Goal: Task Accomplishment & Management: Manage account settings

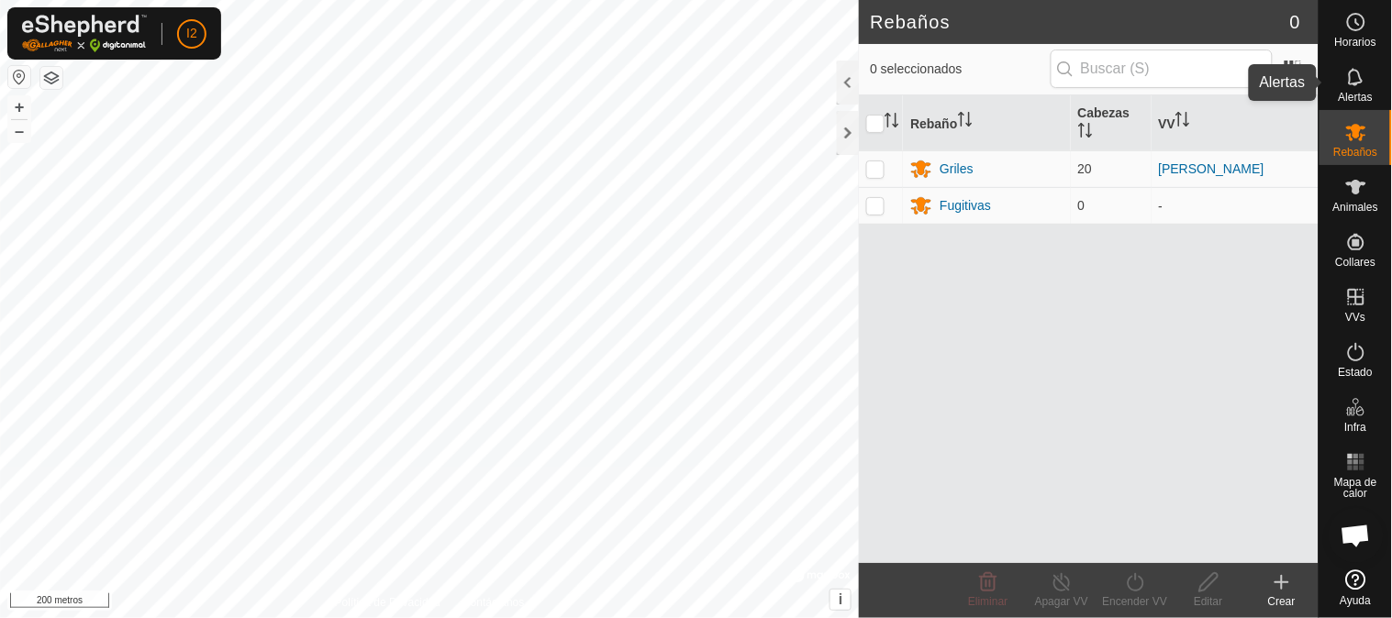
click at [1358, 98] on font "Alertas" at bounding box center [1356, 97] width 34 height 13
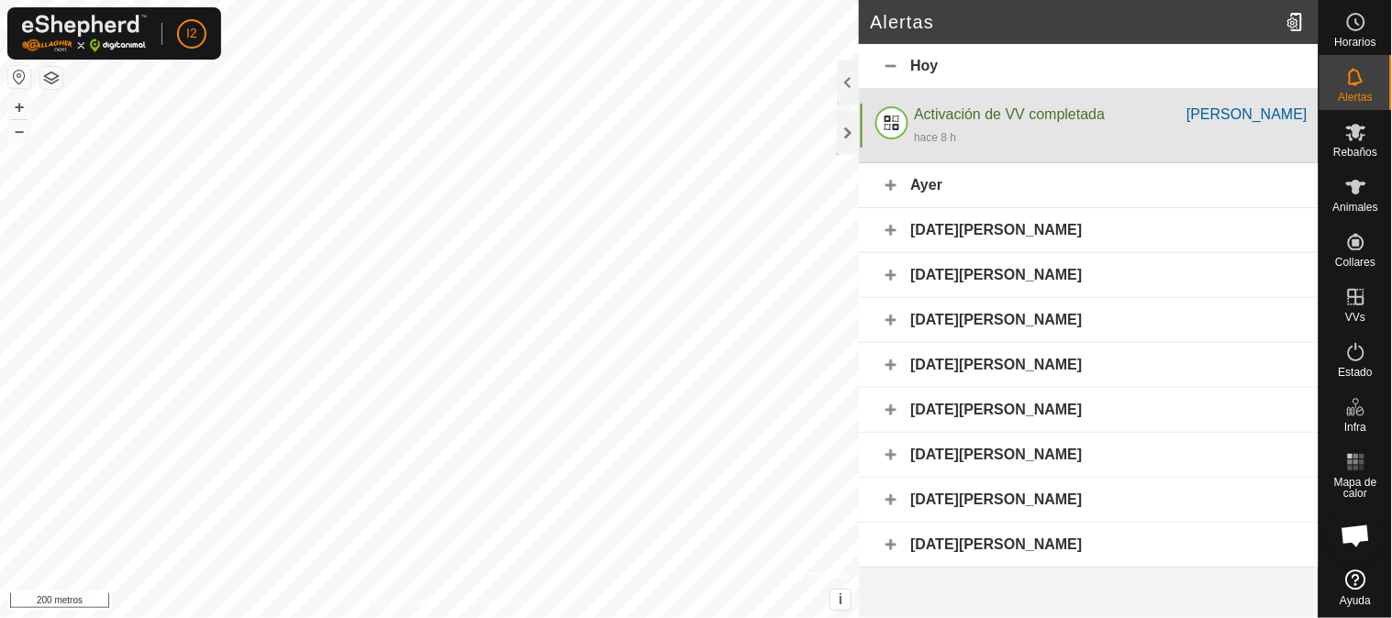
click at [986, 117] on font "Activación de VV completada" at bounding box center [1009, 114] width 191 height 16
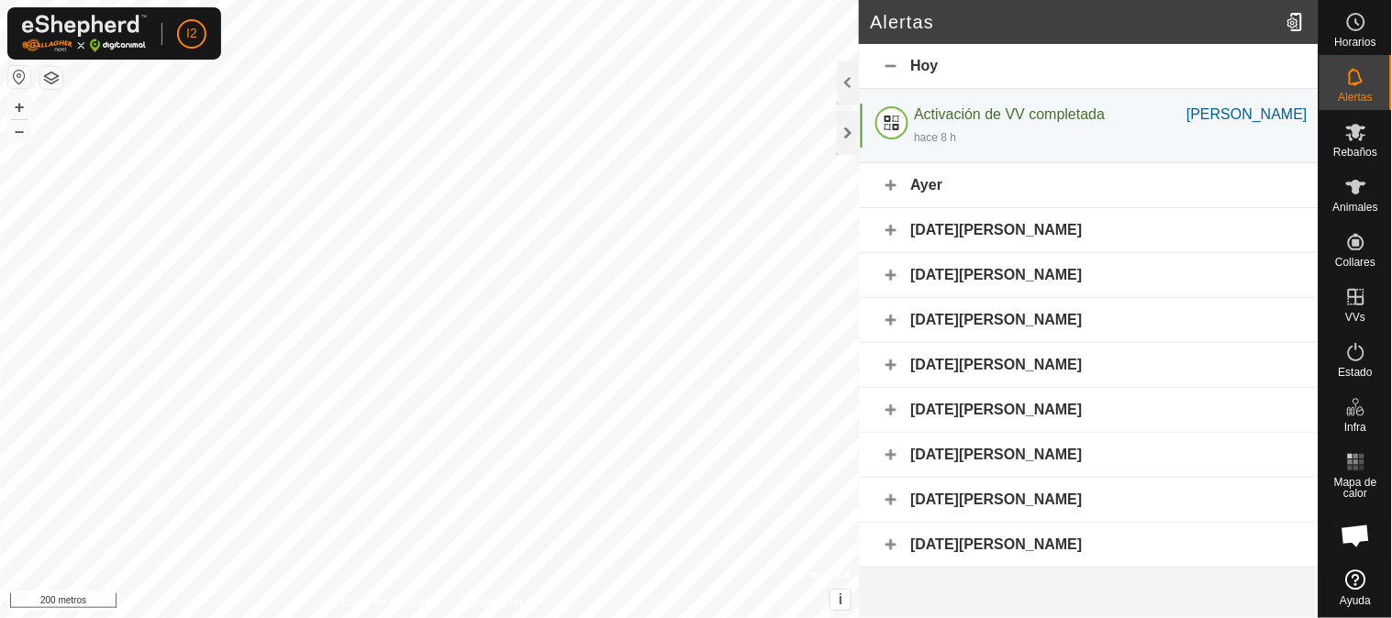
click at [924, 181] on font "Ayer" at bounding box center [926, 185] width 32 height 16
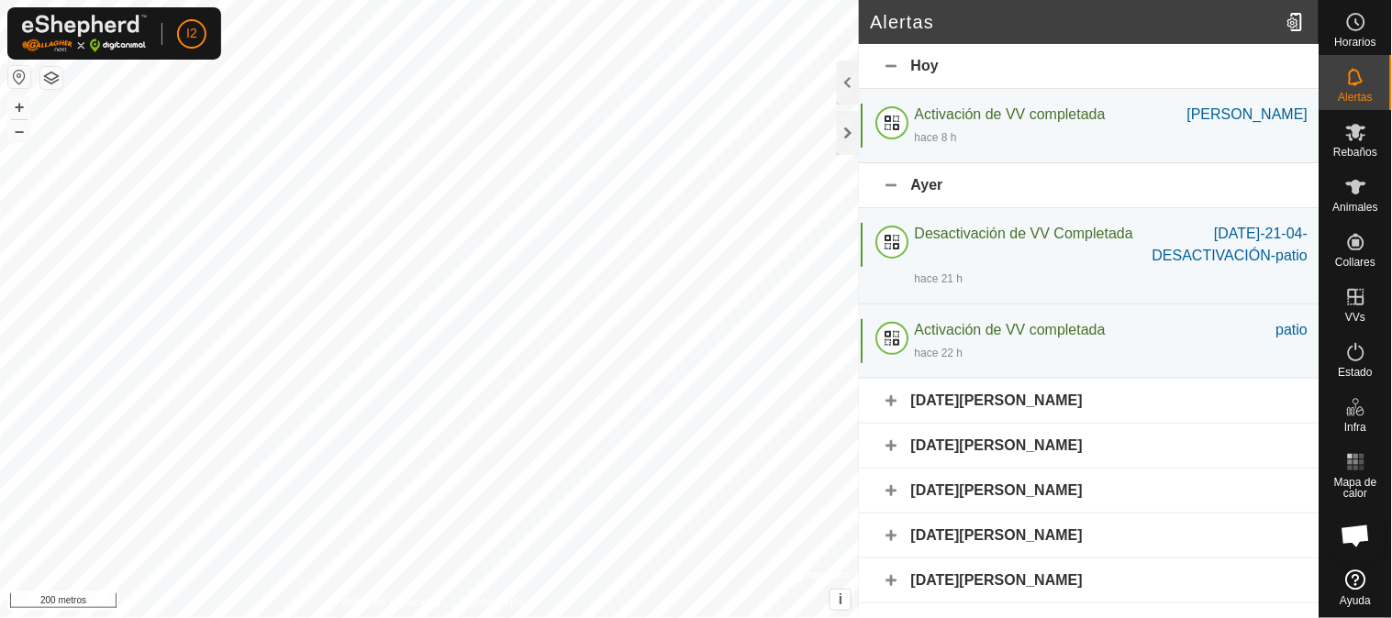
click at [924, 181] on font "Ayer" at bounding box center [926, 185] width 32 height 16
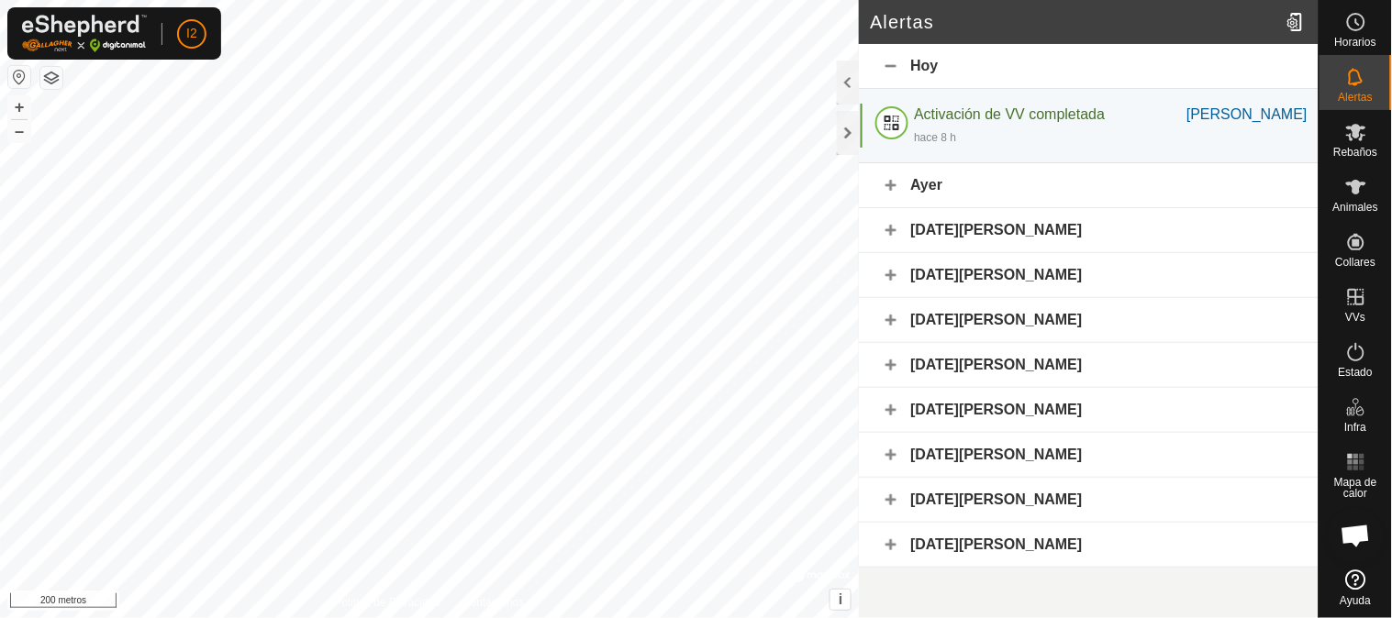
click at [888, 186] on div "Ayer" at bounding box center [1089, 185] width 460 height 45
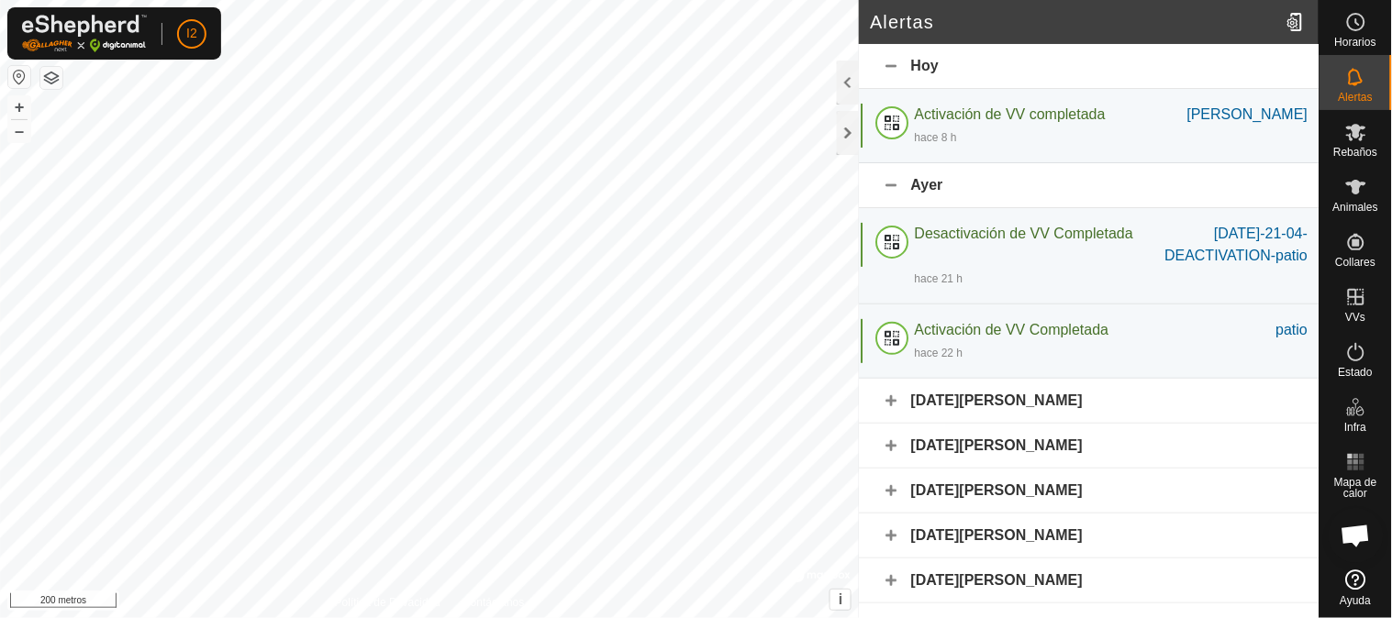
click at [1346, 191] on icon at bounding box center [1356, 187] width 22 height 22
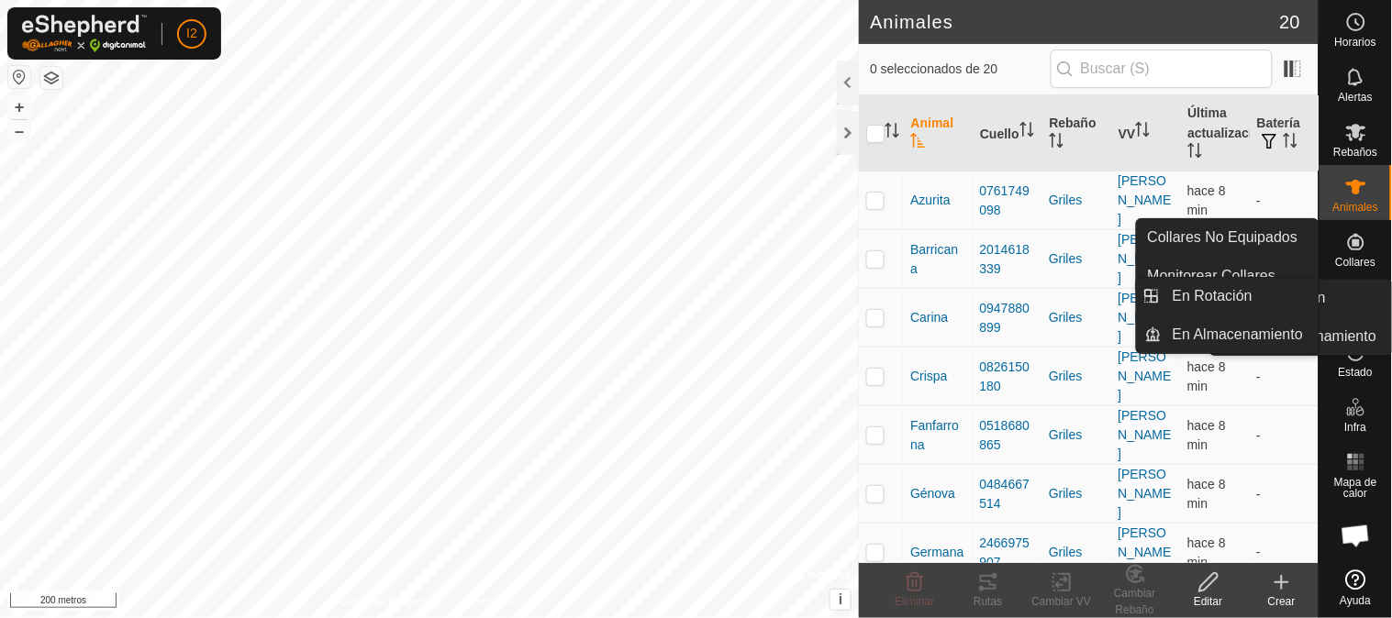
click at [1354, 304] on icon at bounding box center [1356, 297] width 17 height 17
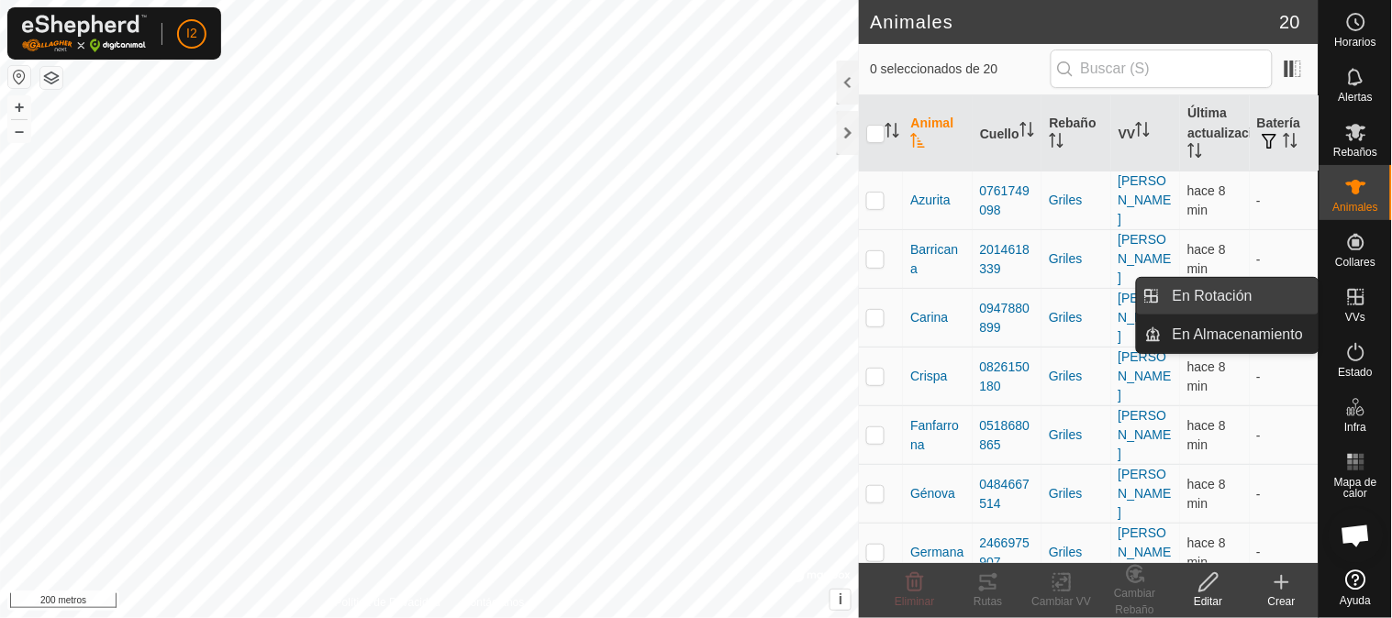
click at [1228, 297] on span "En Rotación" at bounding box center [1213, 296] width 80 height 22
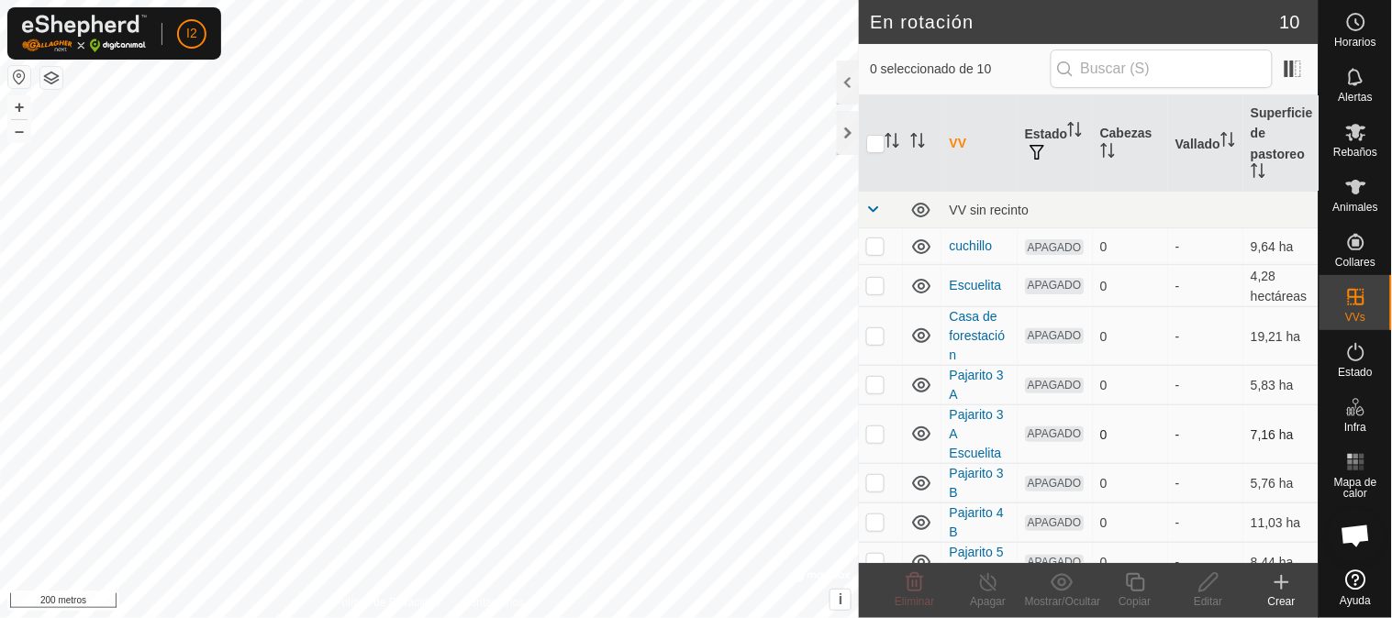
click at [874, 435] on p-checkbox at bounding box center [875, 434] width 18 height 15
checkbox input "true"
click at [1208, 587] on icon at bounding box center [1208, 583] width 18 height 18
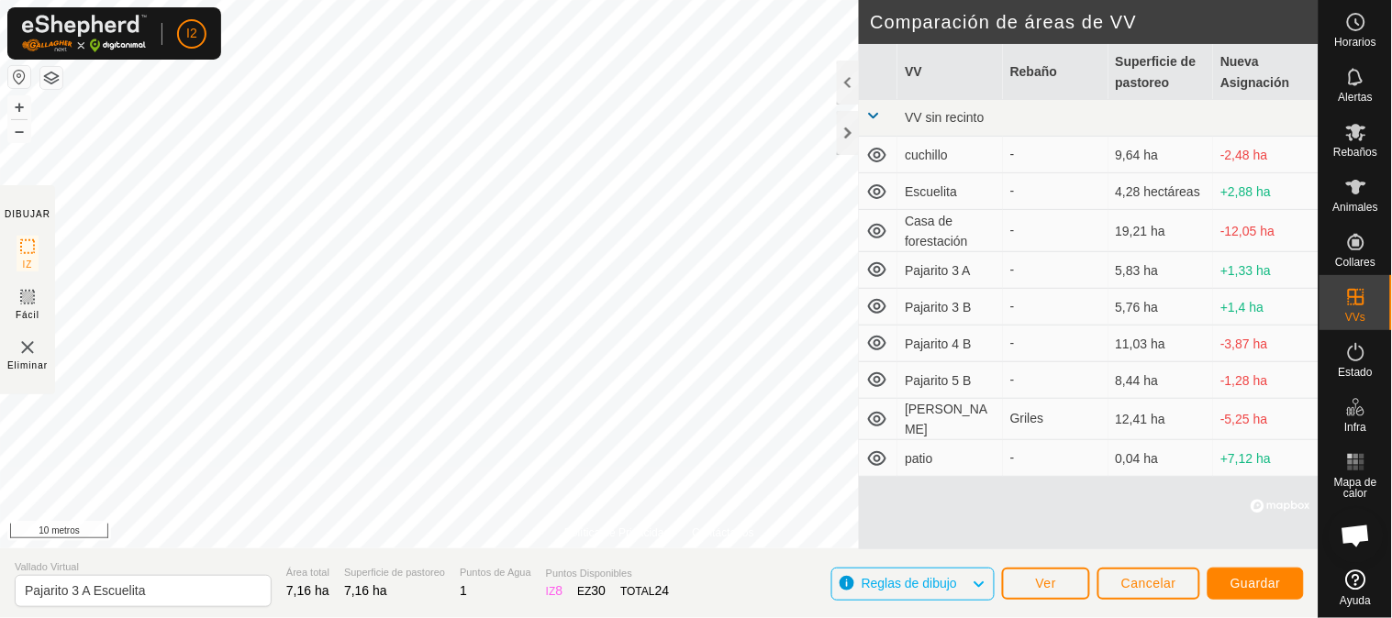
click at [505, 0] on html "I2 Horarios Alertas Rebaños Animales Collares VVs Estado Infra Mapa de calor Ay…" at bounding box center [696, 309] width 1392 height 618
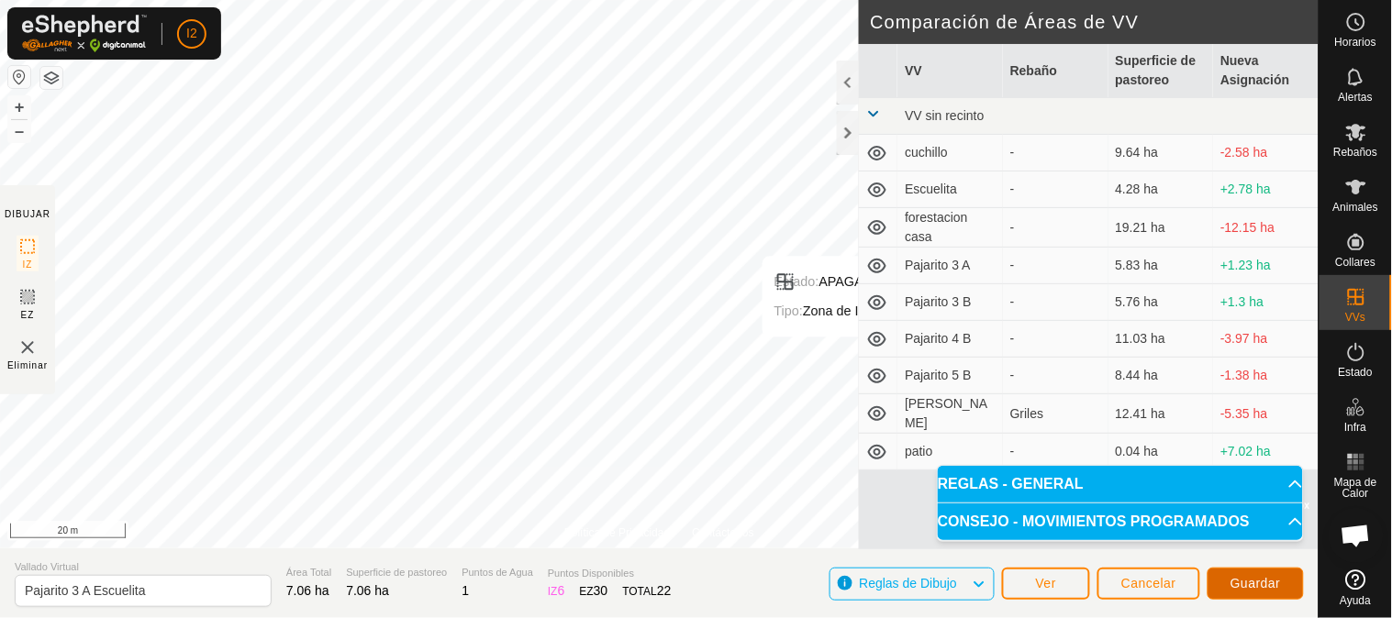
click at [1254, 585] on span "Guardar" at bounding box center [1256, 583] width 50 height 15
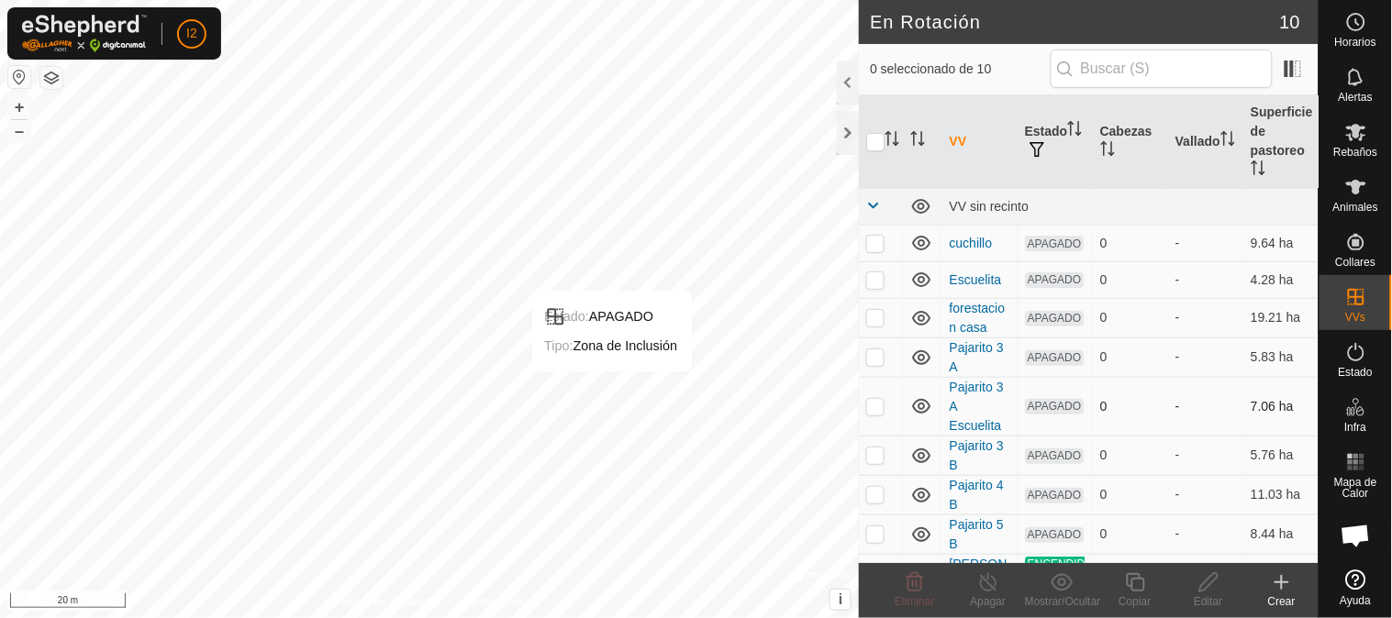
click at [874, 414] on p-checkbox at bounding box center [875, 406] width 18 height 15
checkbox input "true"
click at [876, 413] on p-checkbox at bounding box center [875, 406] width 18 height 15
checkbox input "false"
click at [1353, 194] on icon at bounding box center [1356, 187] width 22 height 22
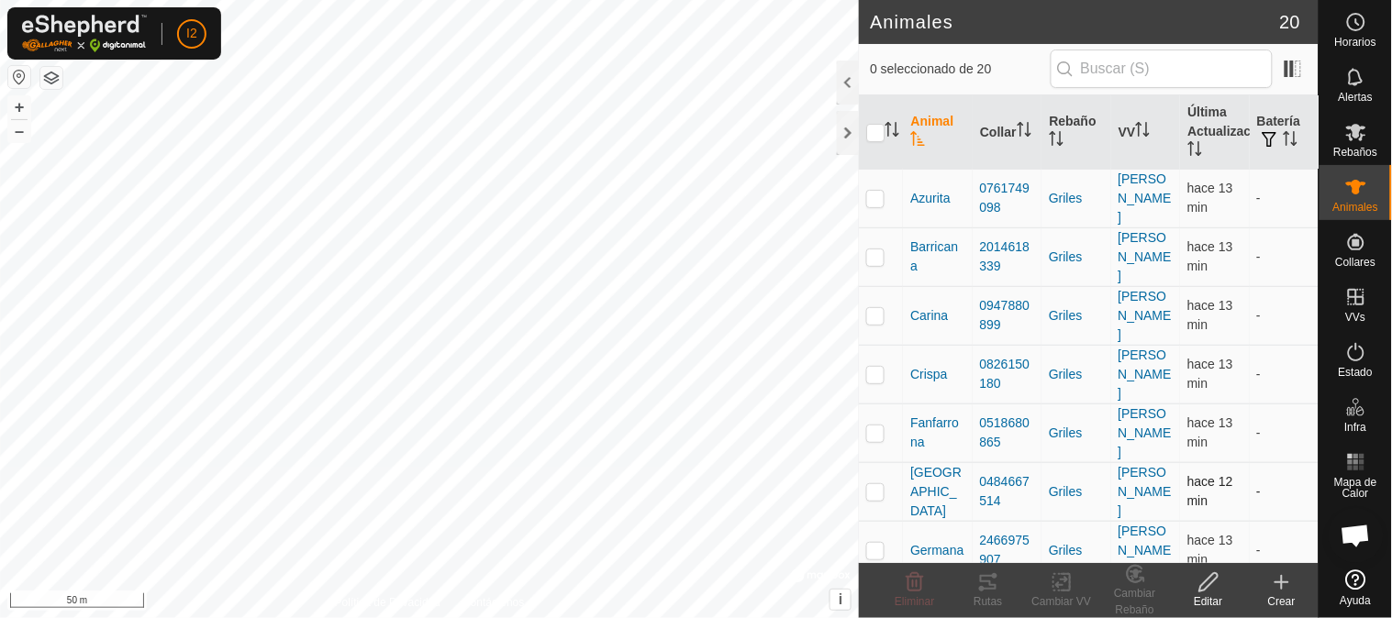
click at [877, 493] on p-checkbox at bounding box center [875, 492] width 18 height 15
checkbox input "true"
click at [991, 587] on icon at bounding box center [988, 583] width 22 height 22
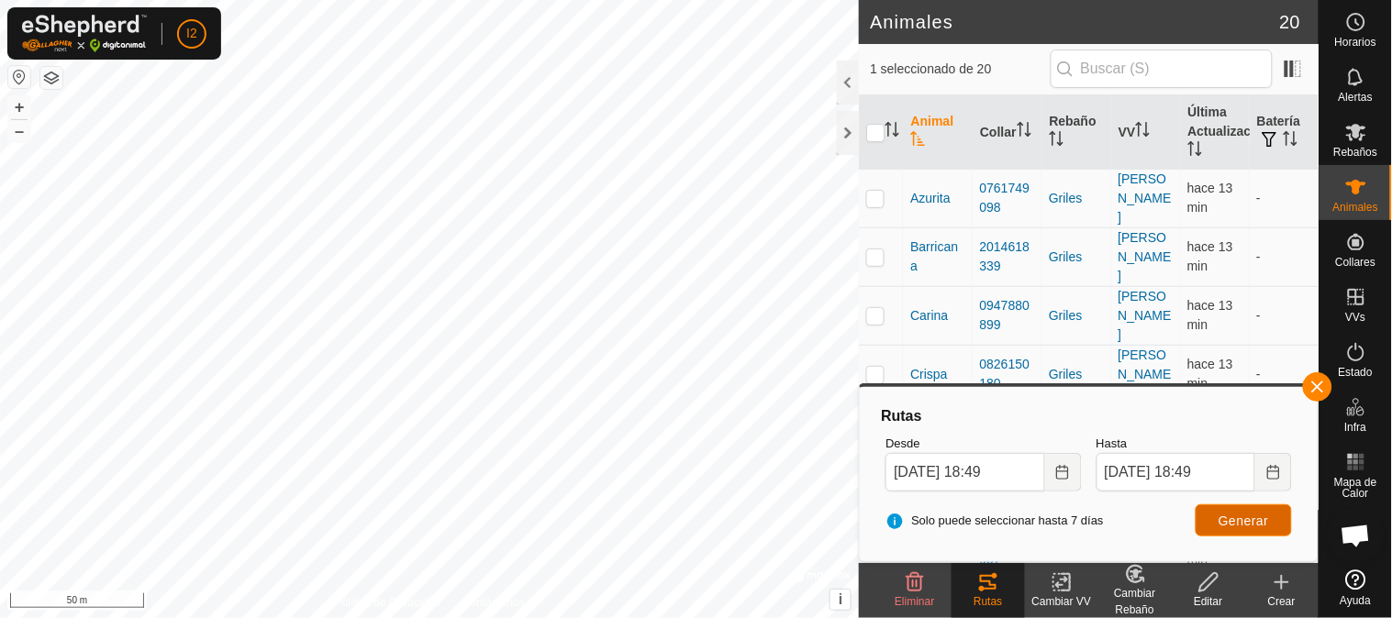
click at [1243, 518] on span "Generar" at bounding box center [1244, 521] width 50 height 15
click at [881, 197] on p-checkbox at bounding box center [875, 198] width 18 height 15
click at [875, 195] on p-checkbox at bounding box center [875, 198] width 18 height 15
click at [875, 202] on p-checkbox at bounding box center [875, 198] width 18 height 15
checkbox input "true"
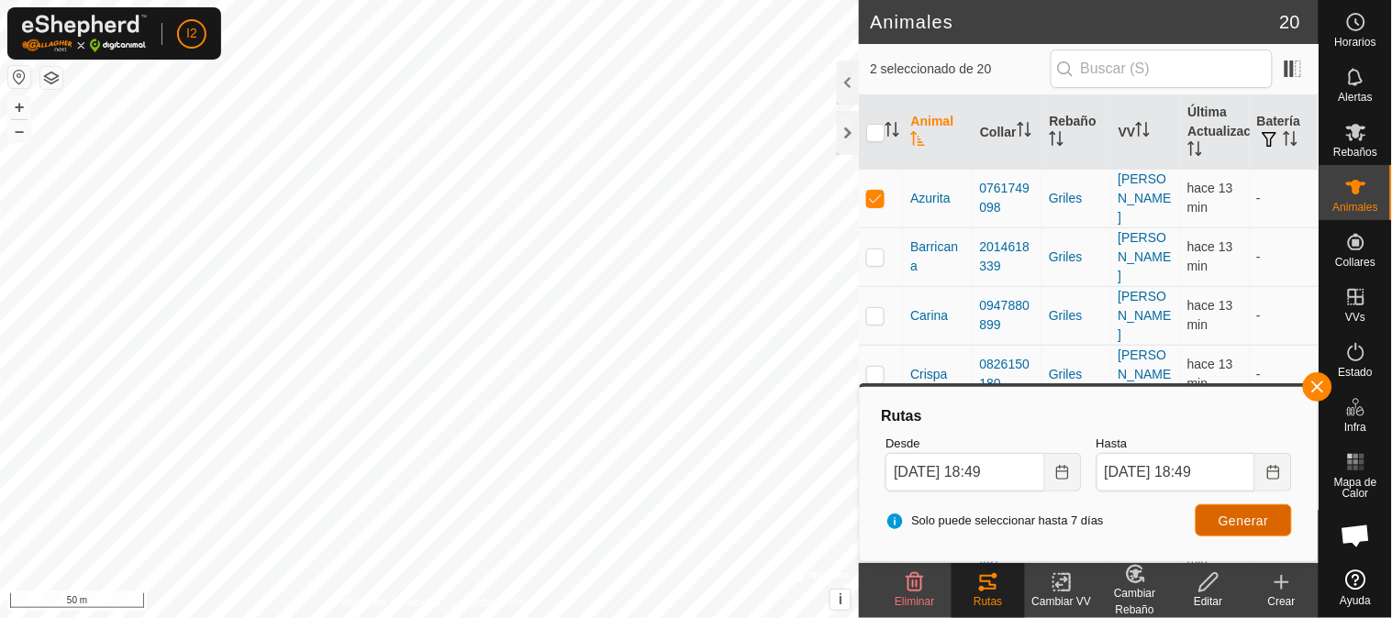
click at [1216, 517] on button "Generar" at bounding box center [1244, 521] width 96 height 32
click at [876, 259] on p-checkbox at bounding box center [875, 257] width 18 height 15
checkbox input "true"
click at [870, 203] on p-checkbox at bounding box center [875, 198] width 18 height 15
checkbox input "false"
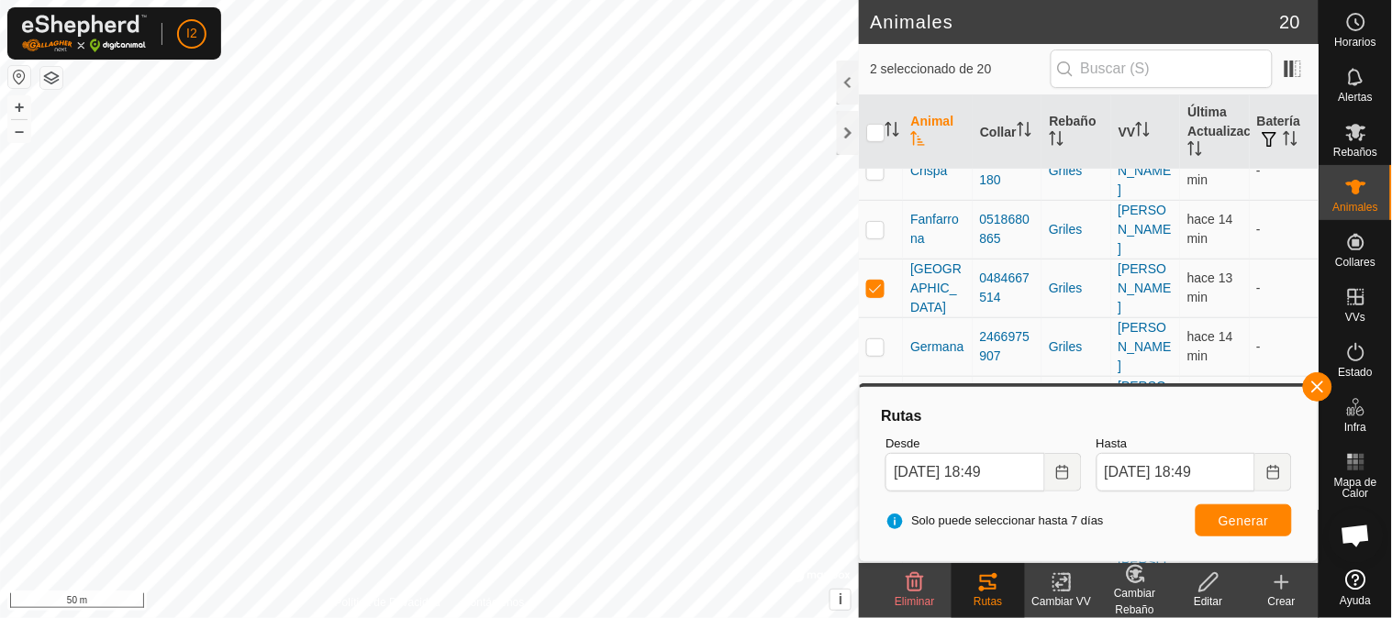
scroll to position [306, 0]
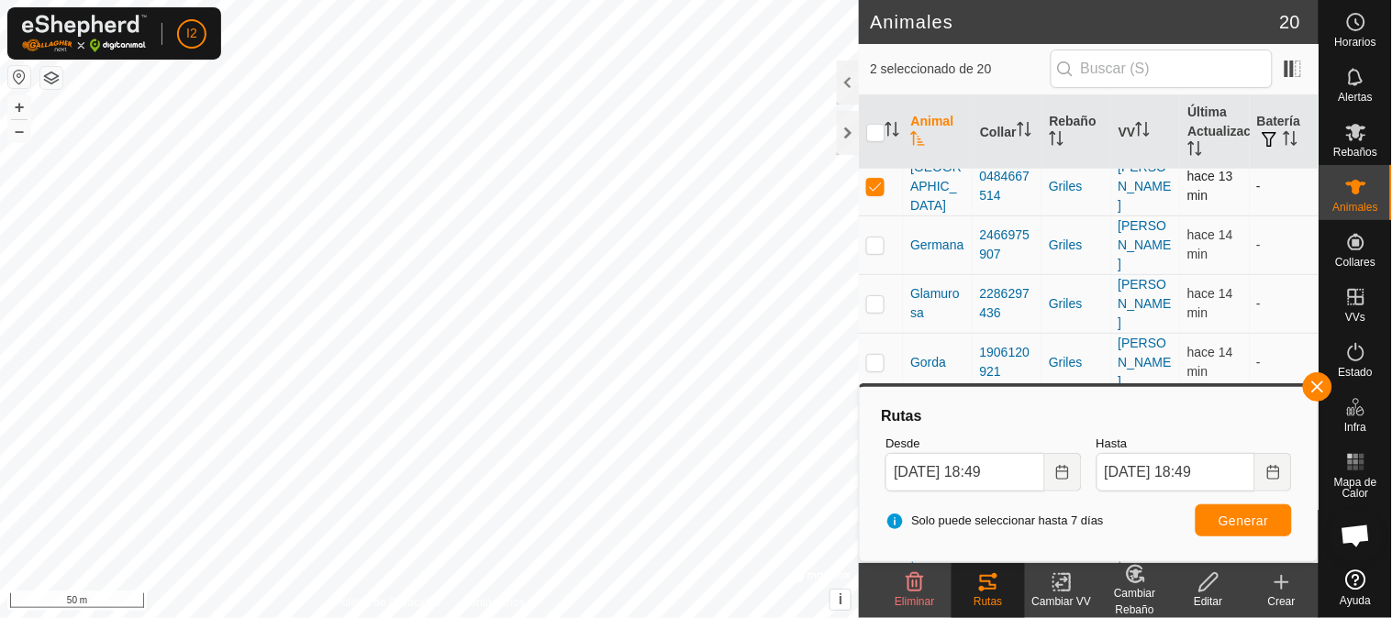
click at [872, 190] on p-checkbox at bounding box center [875, 186] width 18 height 15
checkbox input "false"
click at [1242, 517] on span "Generar" at bounding box center [1244, 521] width 50 height 15
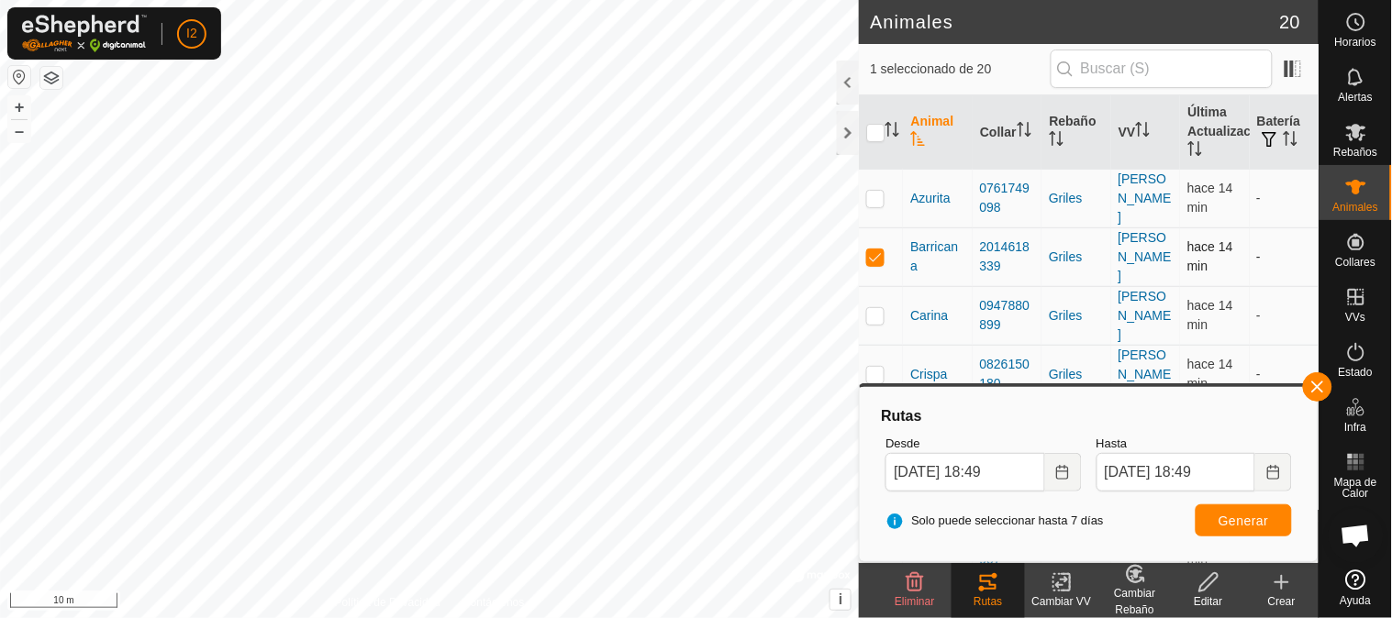
click at [873, 260] on p-checkbox at bounding box center [875, 257] width 18 height 15
checkbox input "false"
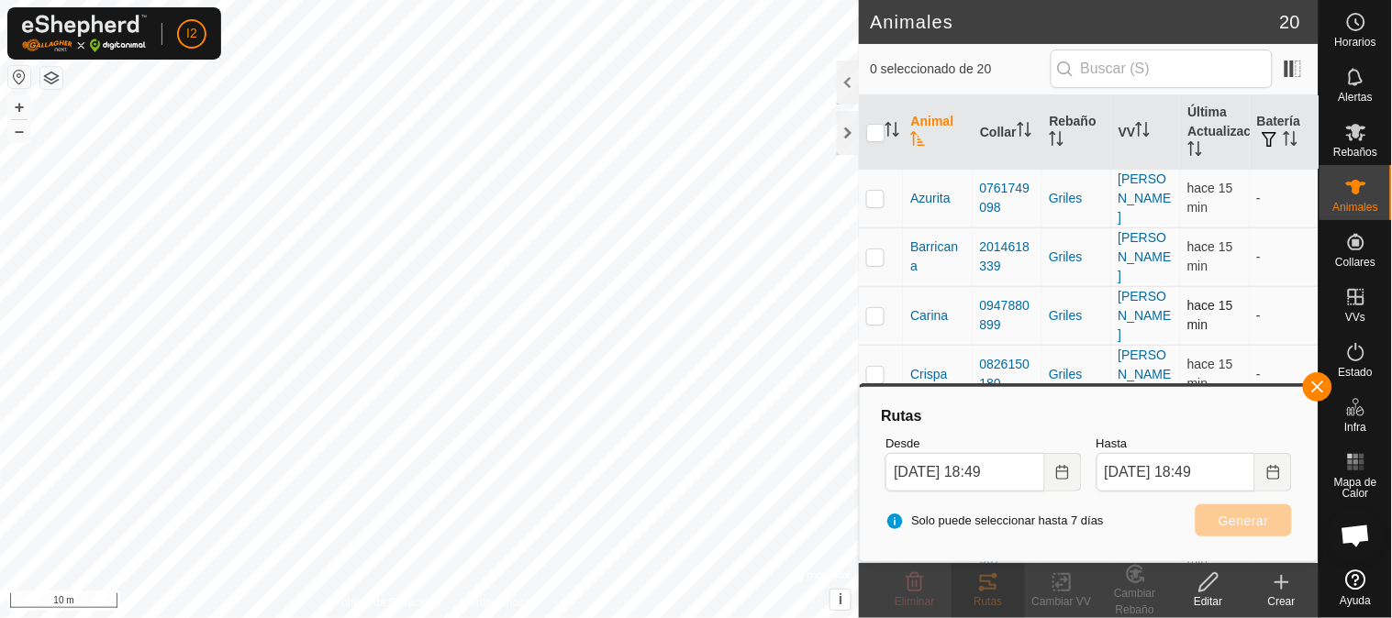
click at [875, 314] on p-checkbox at bounding box center [875, 315] width 18 height 15
checkbox input "true"
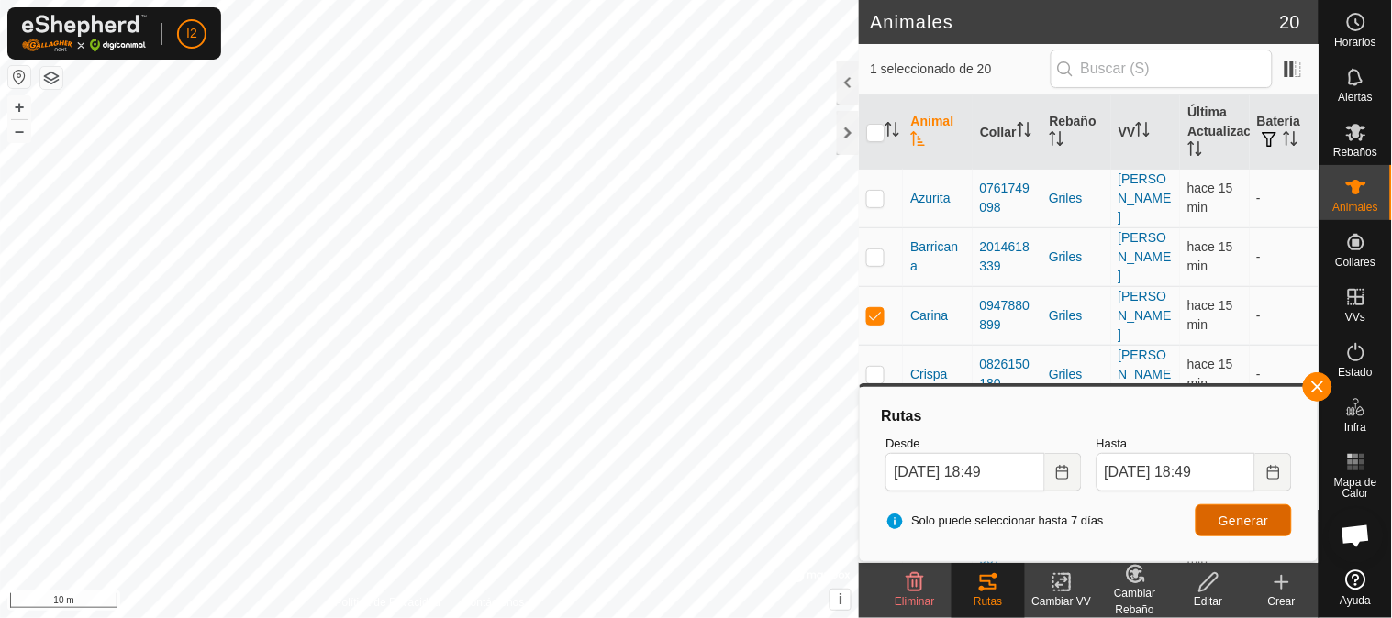
click at [1230, 519] on span "Generar" at bounding box center [1244, 521] width 50 height 15
click at [869, 378] on p-checkbox at bounding box center [875, 374] width 18 height 15
checkbox input "true"
click at [869, 318] on p-checkbox at bounding box center [875, 315] width 18 height 15
checkbox input "false"
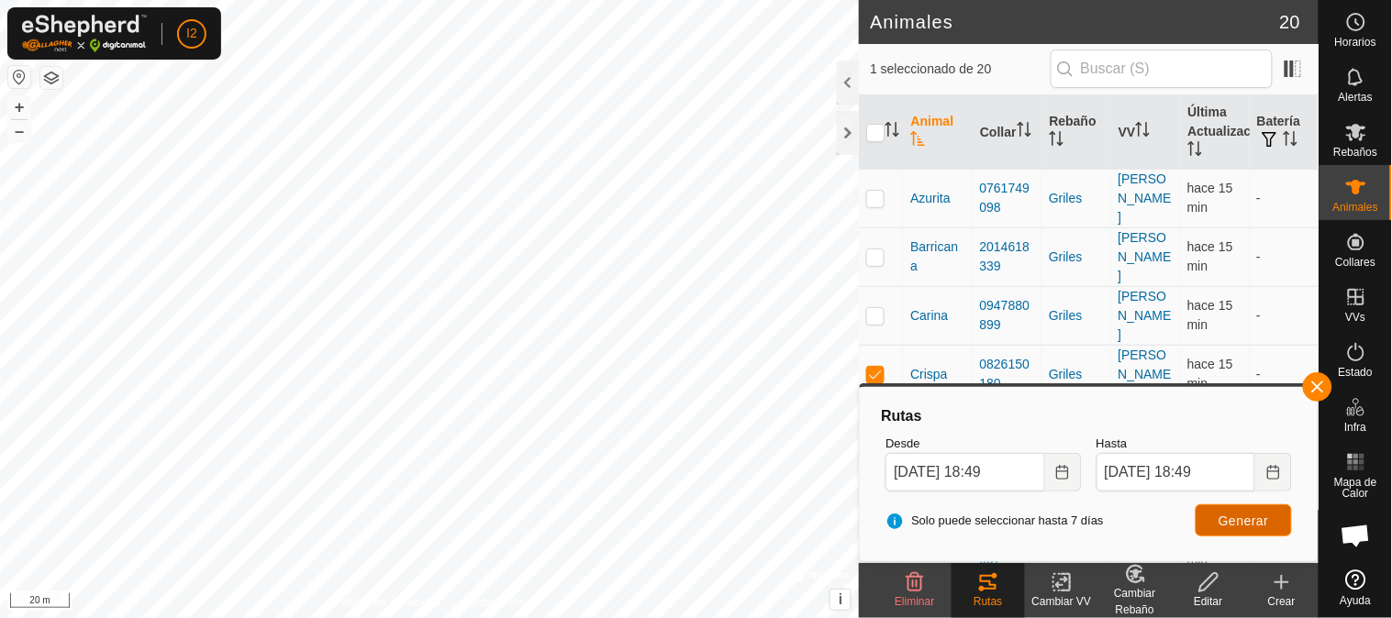
click at [1220, 525] on span "Generar" at bounding box center [1244, 521] width 50 height 15
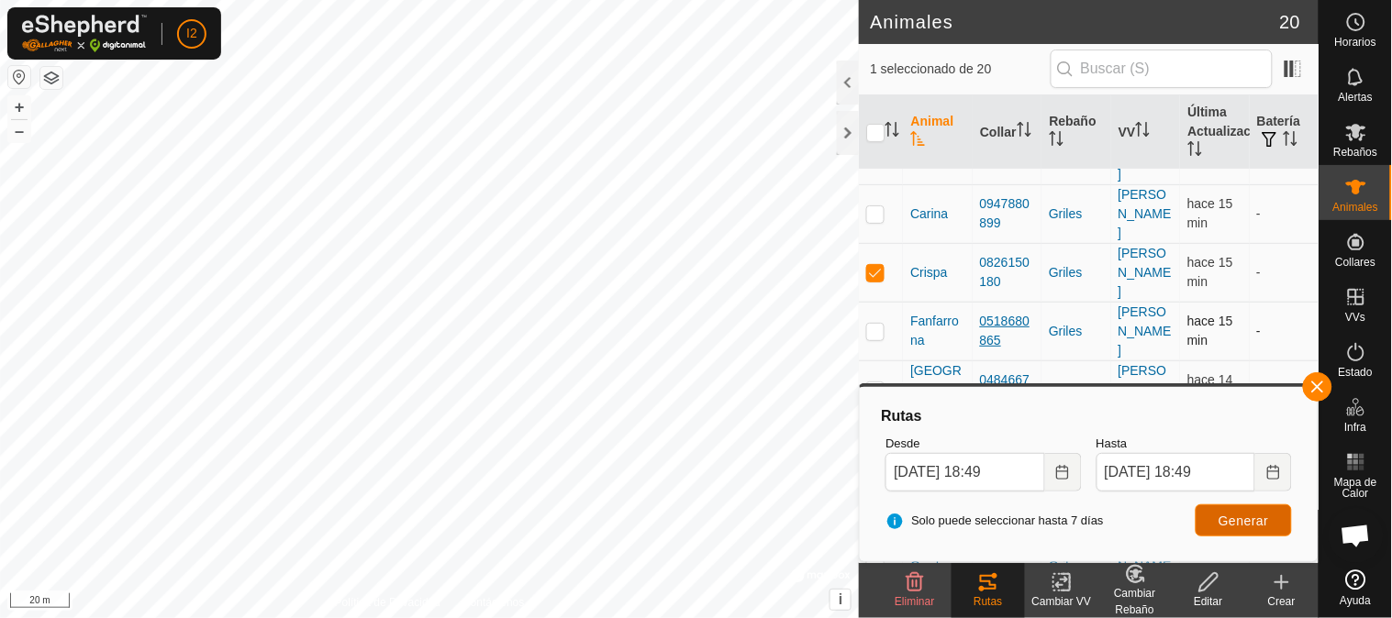
scroll to position [204, 0]
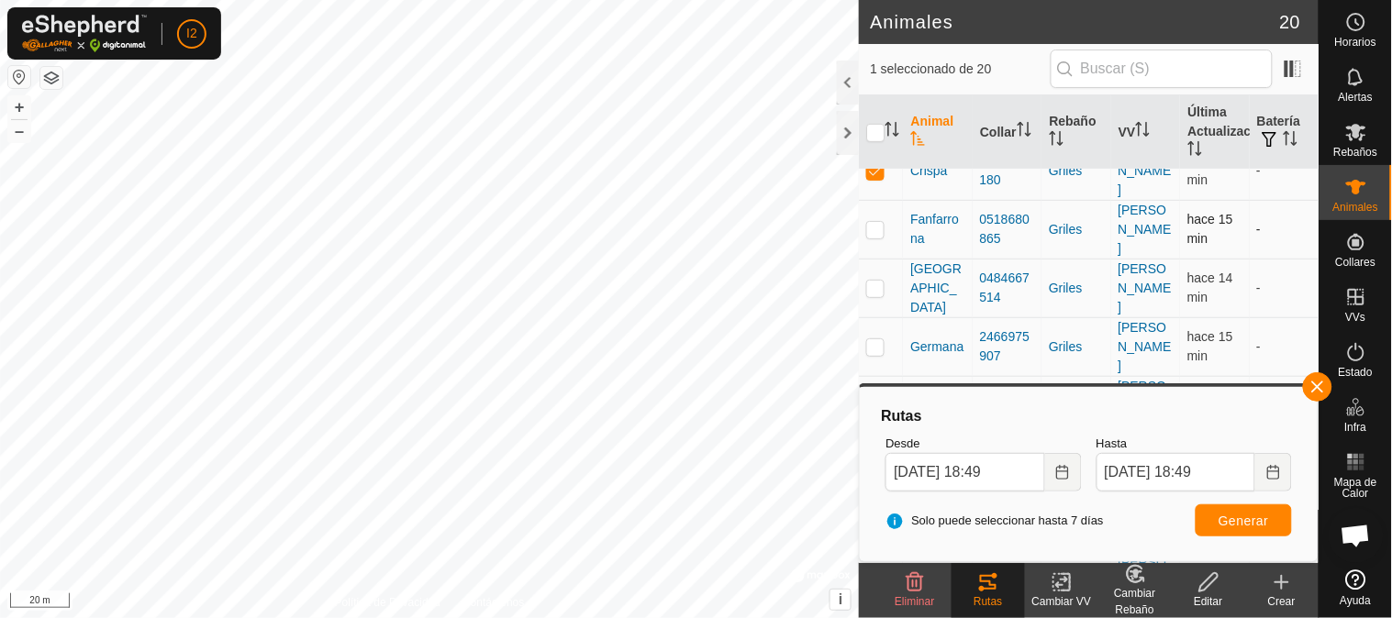
click at [876, 230] on p-checkbox at bounding box center [875, 229] width 18 height 15
checkbox input "true"
click at [874, 175] on p-checkbox at bounding box center [875, 170] width 18 height 15
checkbox input "false"
click at [1222, 523] on span "Generar" at bounding box center [1244, 521] width 50 height 15
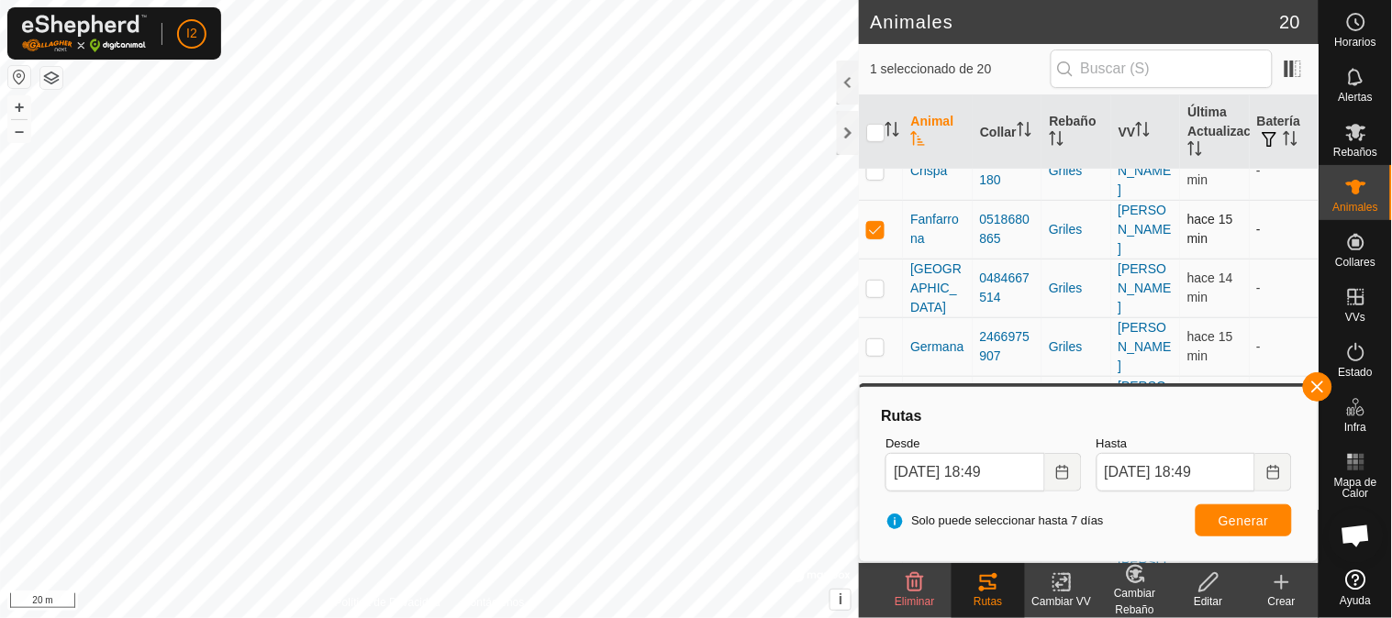
click at [877, 231] on p-checkbox at bounding box center [875, 229] width 18 height 15
checkbox input "false"
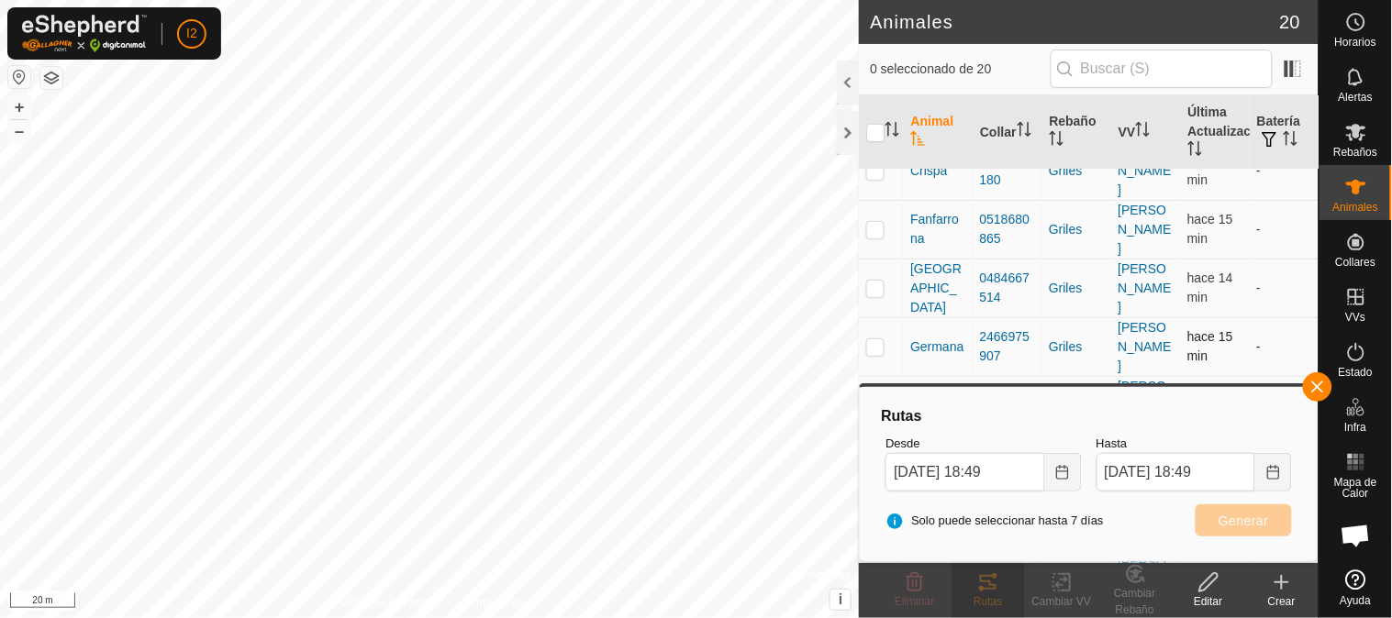
click at [868, 347] on p-checkbox at bounding box center [875, 347] width 18 height 15
checkbox input "true"
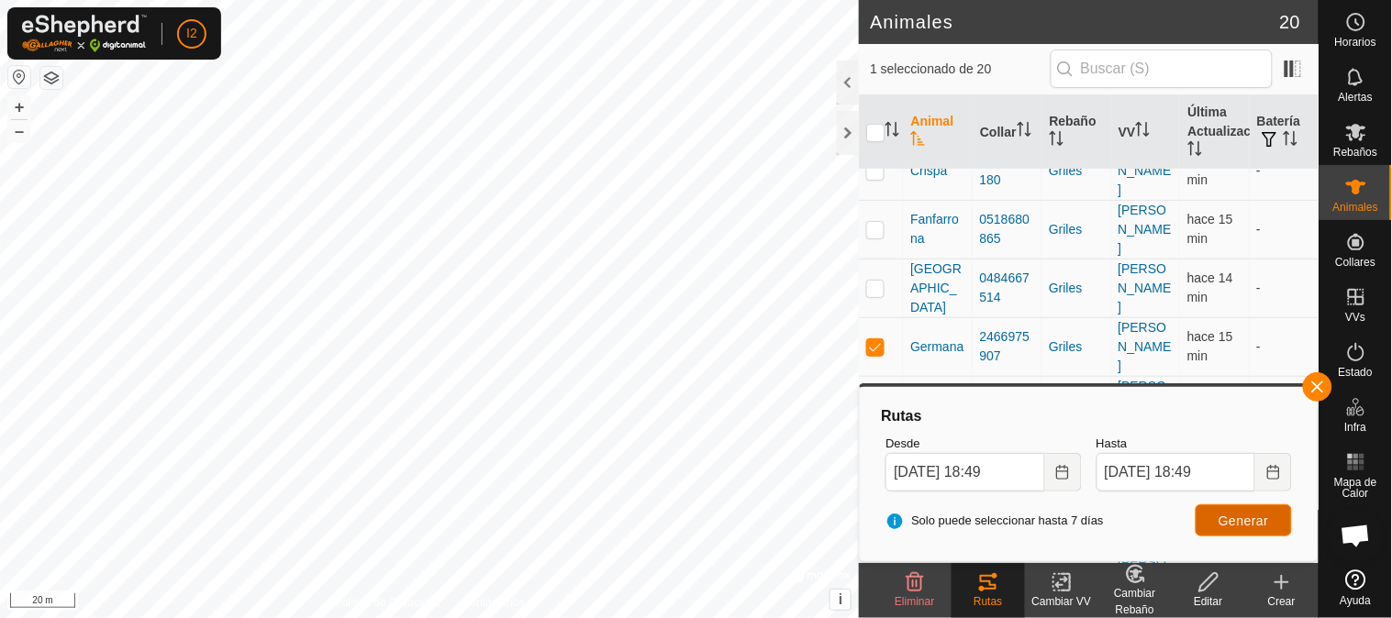
click at [1258, 518] on span "Generar" at bounding box center [1244, 521] width 50 height 15
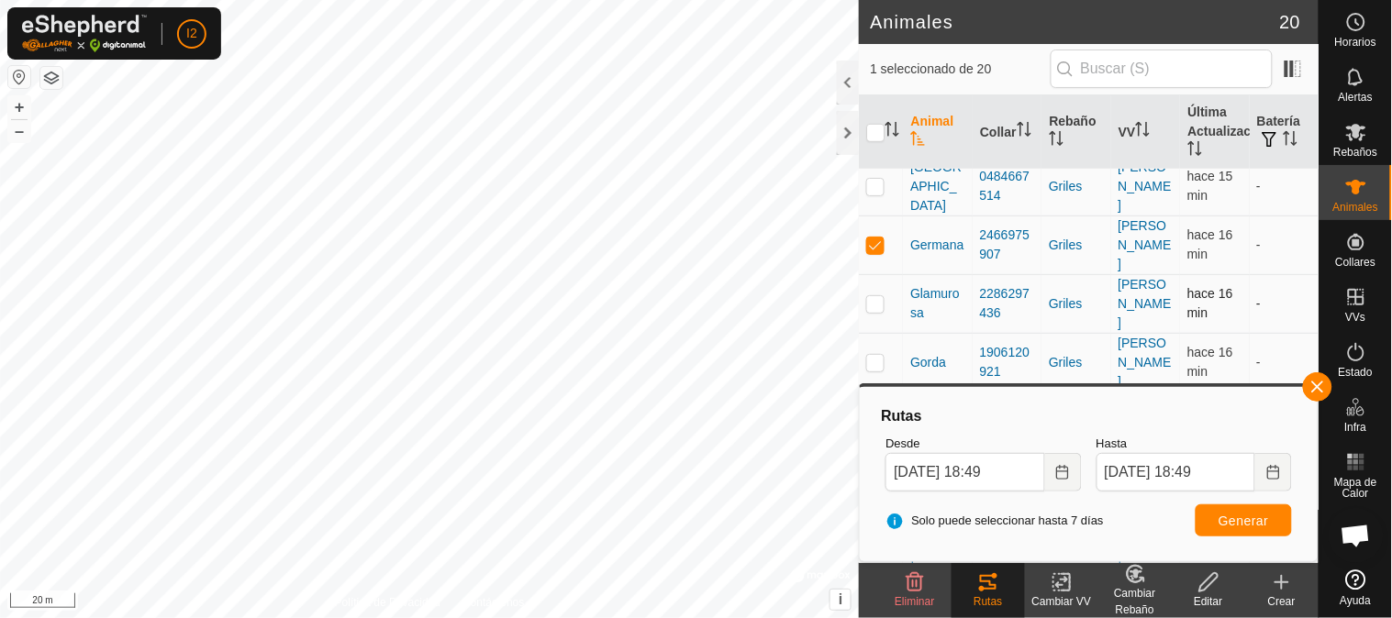
click at [876, 306] on p-checkbox at bounding box center [875, 303] width 18 height 15
checkbox input "true"
click at [876, 246] on p-checkbox at bounding box center [875, 245] width 18 height 15
checkbox input "false"
click at [1231, 520] on span "Generar" at bounding box center [1244, 521] width 50 height 15
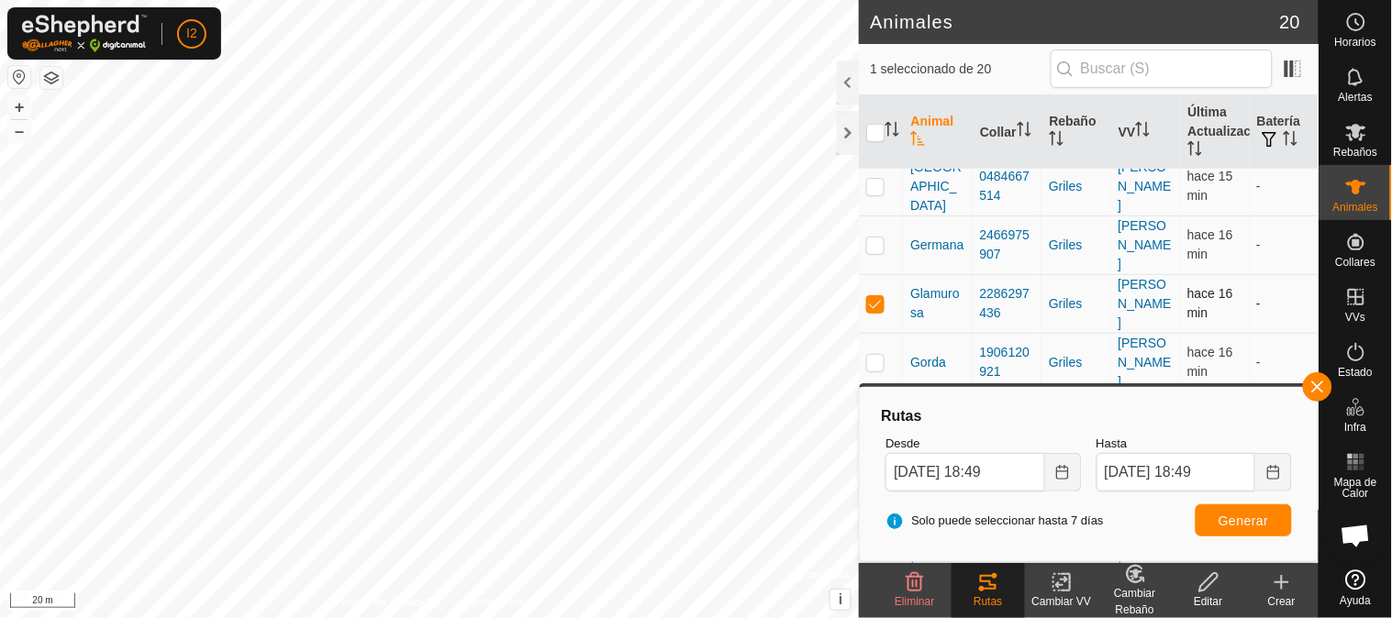
click at [877, 306] on p-checkbox at bounding box center [875, 303] width 18 height 15
checkbox input "false"
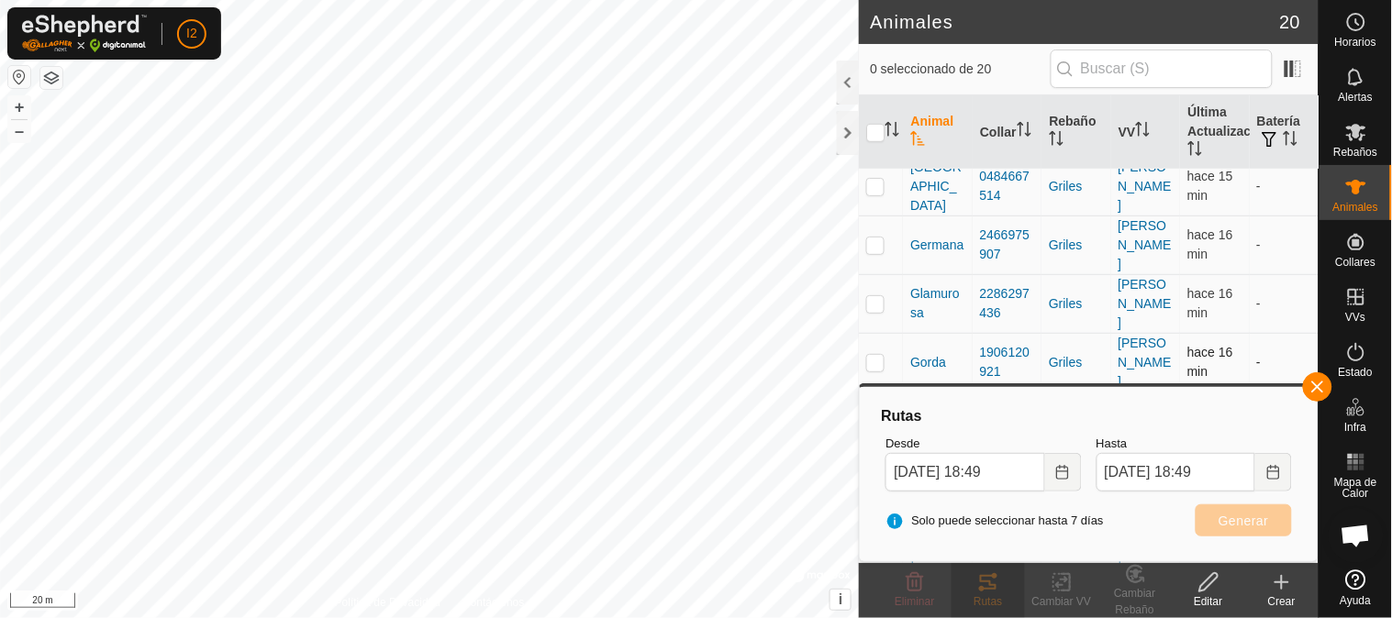
click at [879, 362] on p-checkbox at bounding box center [875, 362] width 18 height 15
checkbox input "true"
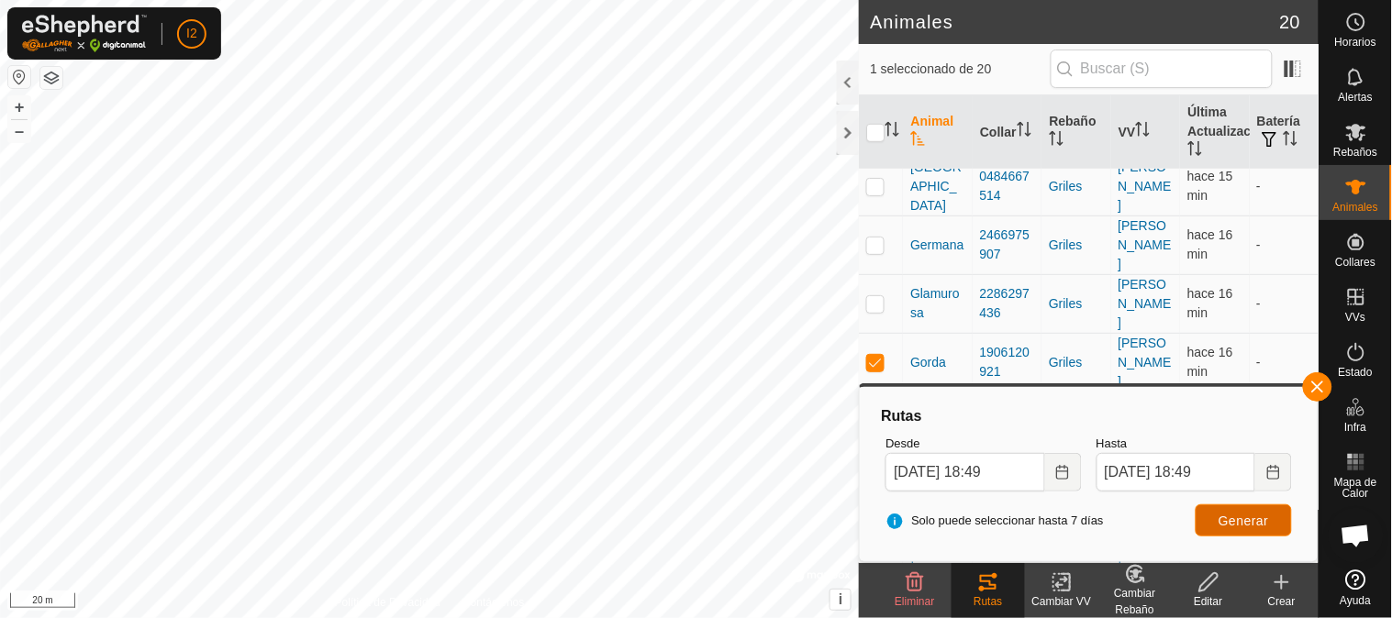
click at [1259, 519] on span "Generar" at bounding box center [1244, 521] width 50 height 15
click at [873, 306] on p-checkbox at bounding box center [875, 303] width 18 height 15
checkbox input "true"
click at [867, 362] on p-checkbox at bounding box center [875, 362] width 18 height 15
checkbox input "false"
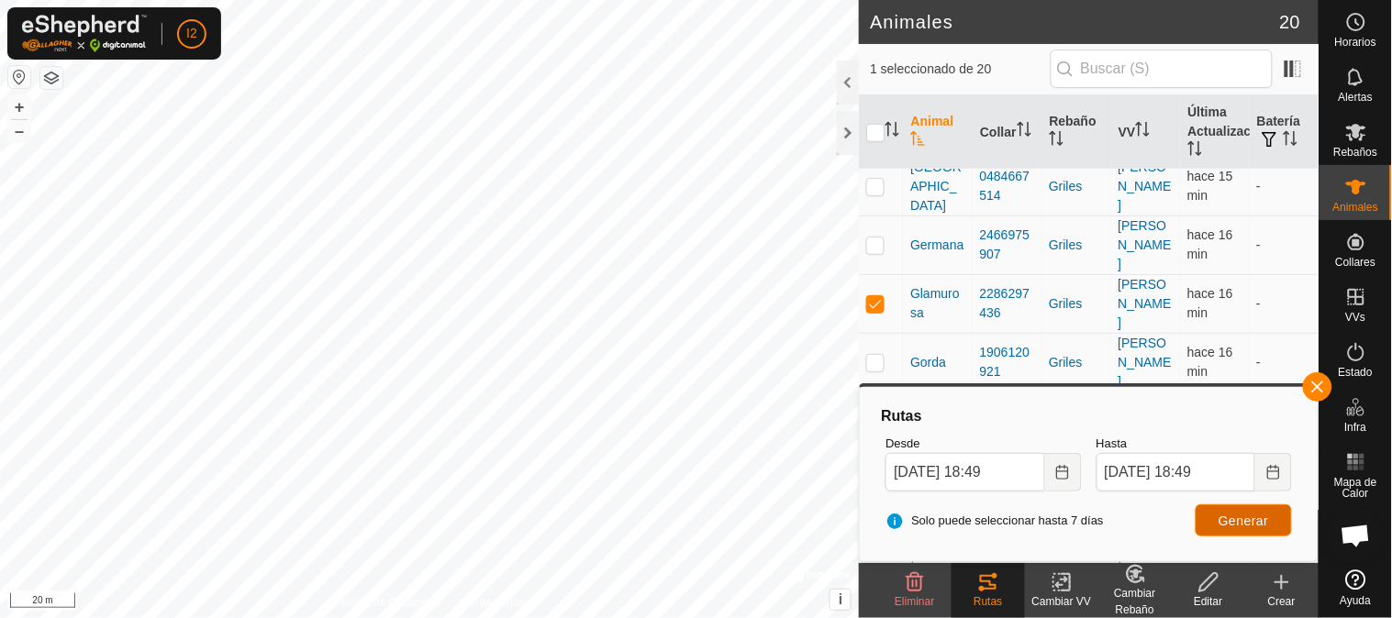
click at [1223, 518] on span "Generar" at bounding box center [1244, 521] width 50 height 15
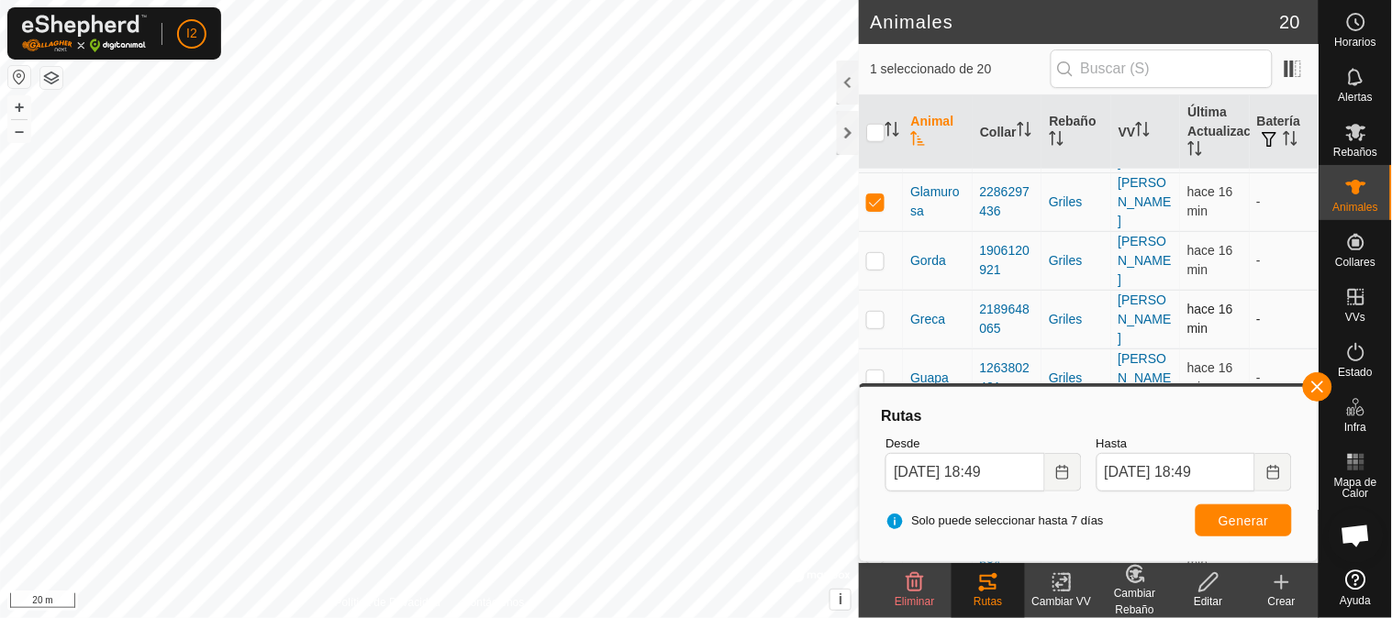
click at [873, 318] on p-checkbox at bounding box center [875, 319] width 18 height 15
checkbox input "true"
click at [874, 197] on p-checkbox at bounding box center [875, 202] width 18 height 15
checkbox input "false"
click at [1254, 518] on span "Generar" at bounding box center [1244, 521] width 50 height 15
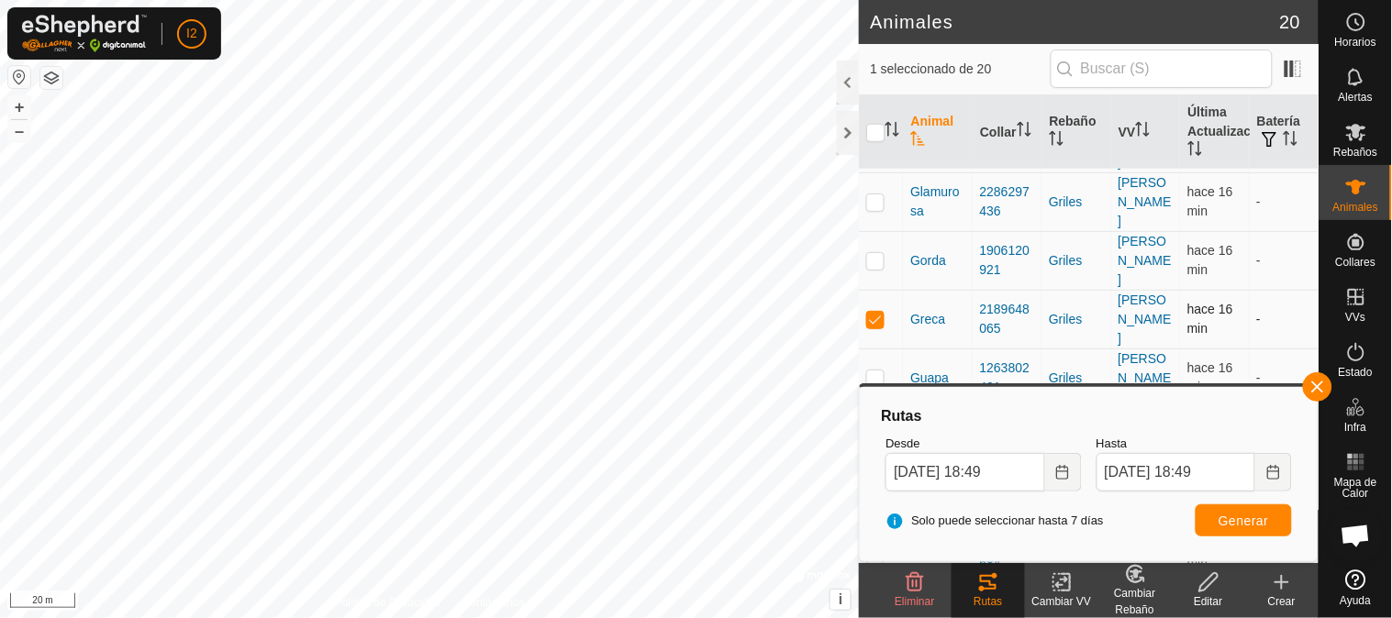
click at [879, 317] on p-checkbox at bounding box center [875, 319] width 18 height 15
checkbox input "false"
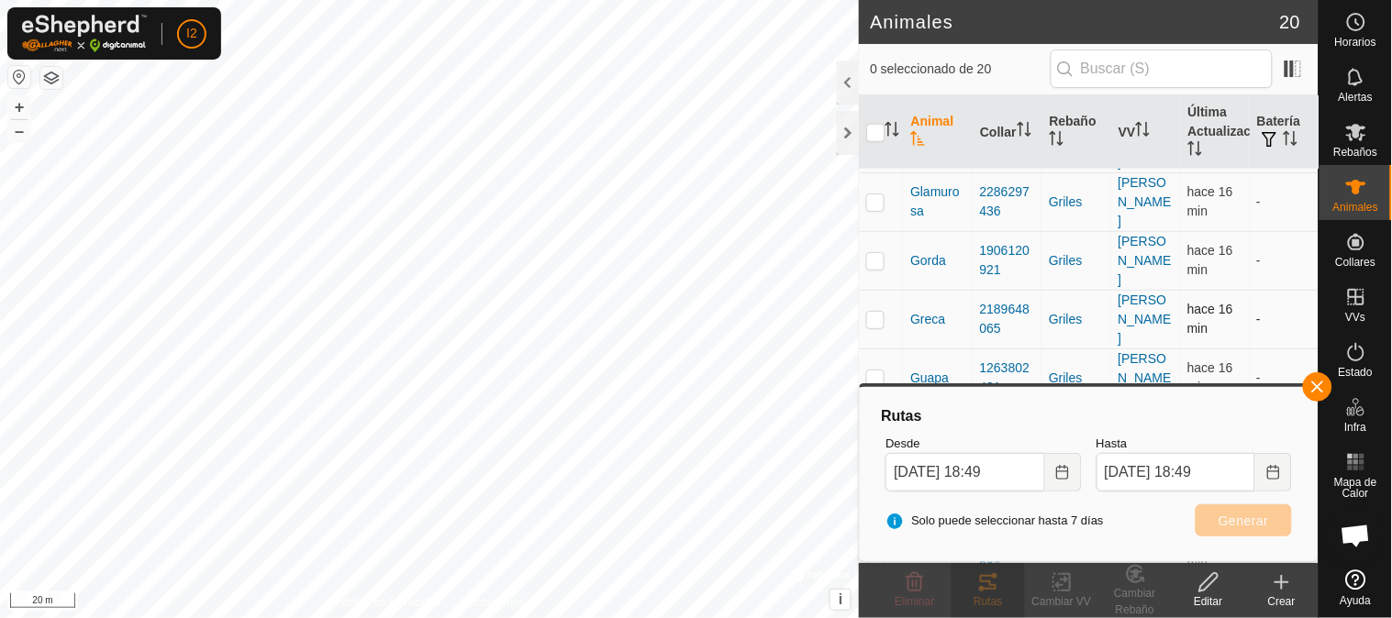
scroll to position [509, 0]
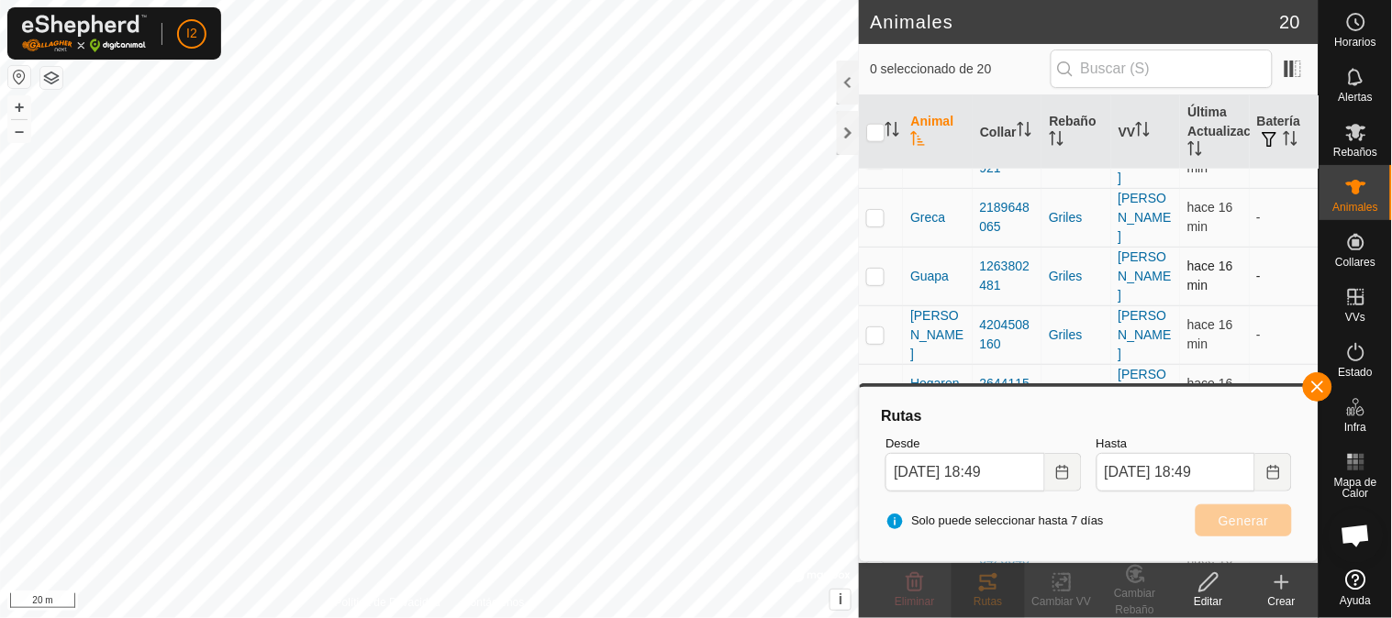
click at [874, 277] on p-checkbox at bounding box center [875, 276] width 18 height 15
checkbox input "true"
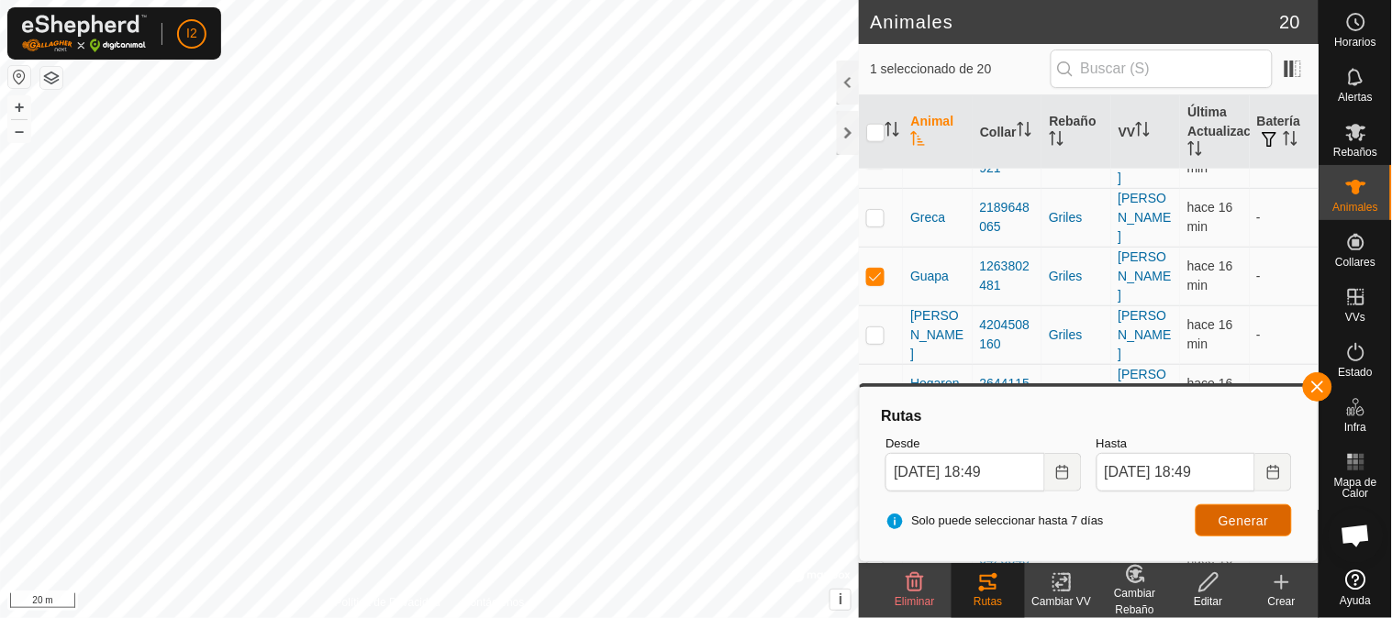
click at [1249, 525] on span "Generar" at bounding box center [1244, 521] width 50 height 15
click at [874, 332] on p-checkbox at bounding box center [875, 335] width 18 height 15
checkbox input "true"
click at [870, 276] on p-checkbox at bounding box center [875, 276] width 18 height 15
checkbox input "false"
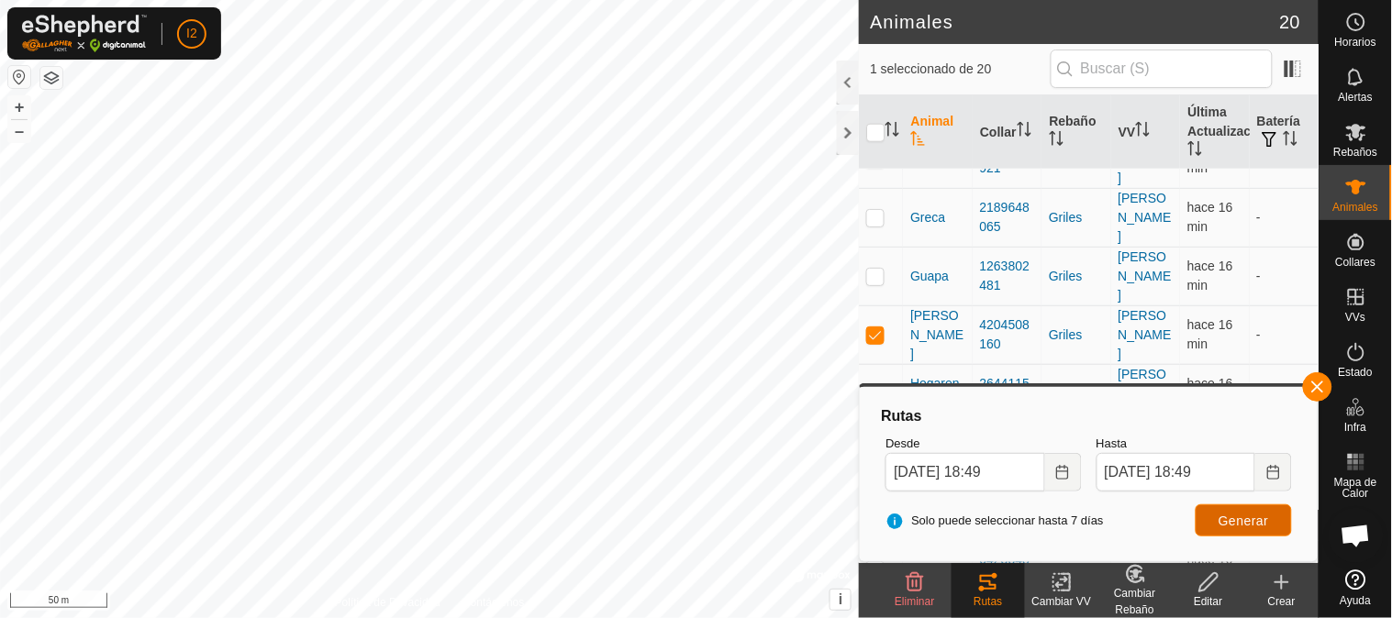
click at [1244, 511] on button "Generar" at bounding box center [1244, 521] width 96 height 32
click at [883, 333] on p-checkbox at bounding box center [875, 335] width 18 height 15
checkbox input "false"
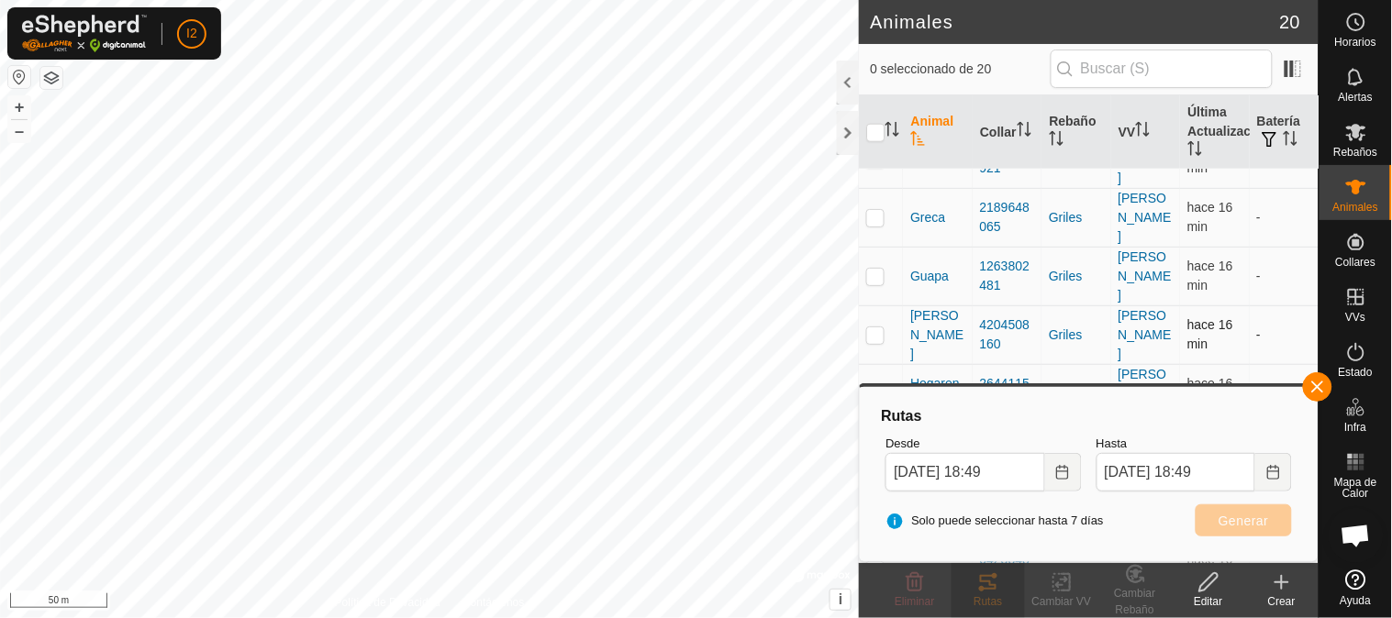
scroll to position [611, 0]
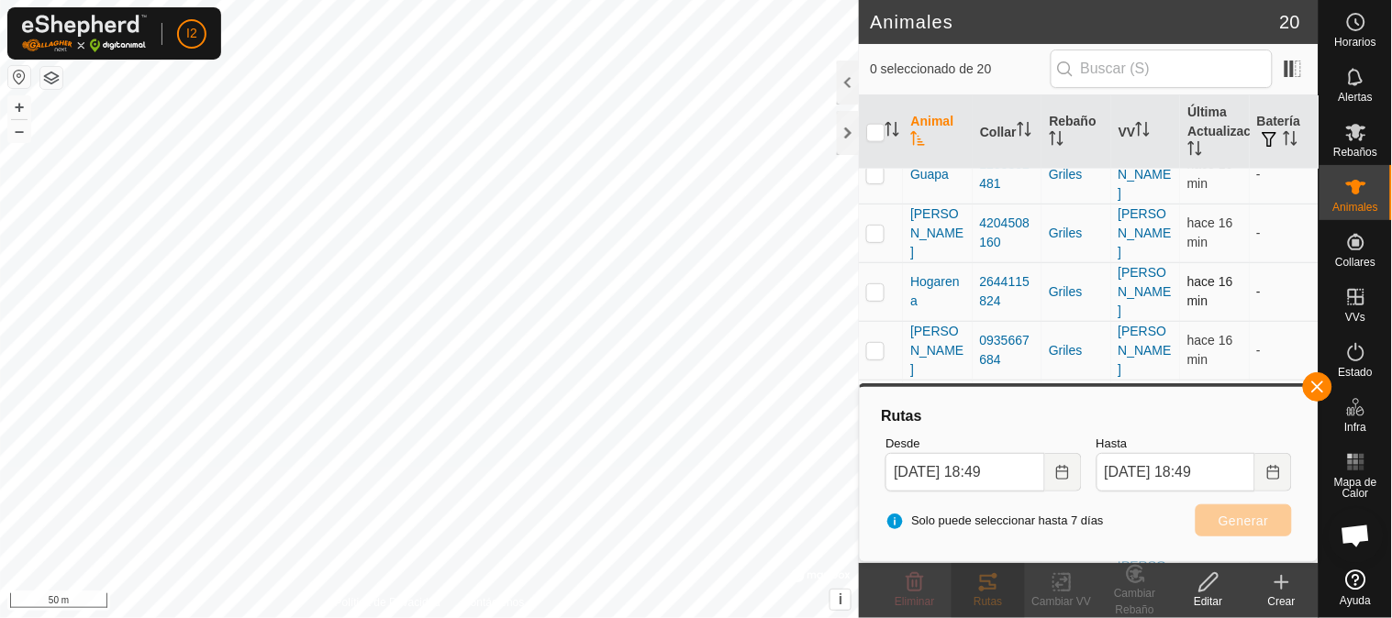
click at [879, 292] on p-checkbox at bounding box center [875, 291] width 18 height 15
checkbox input "true"
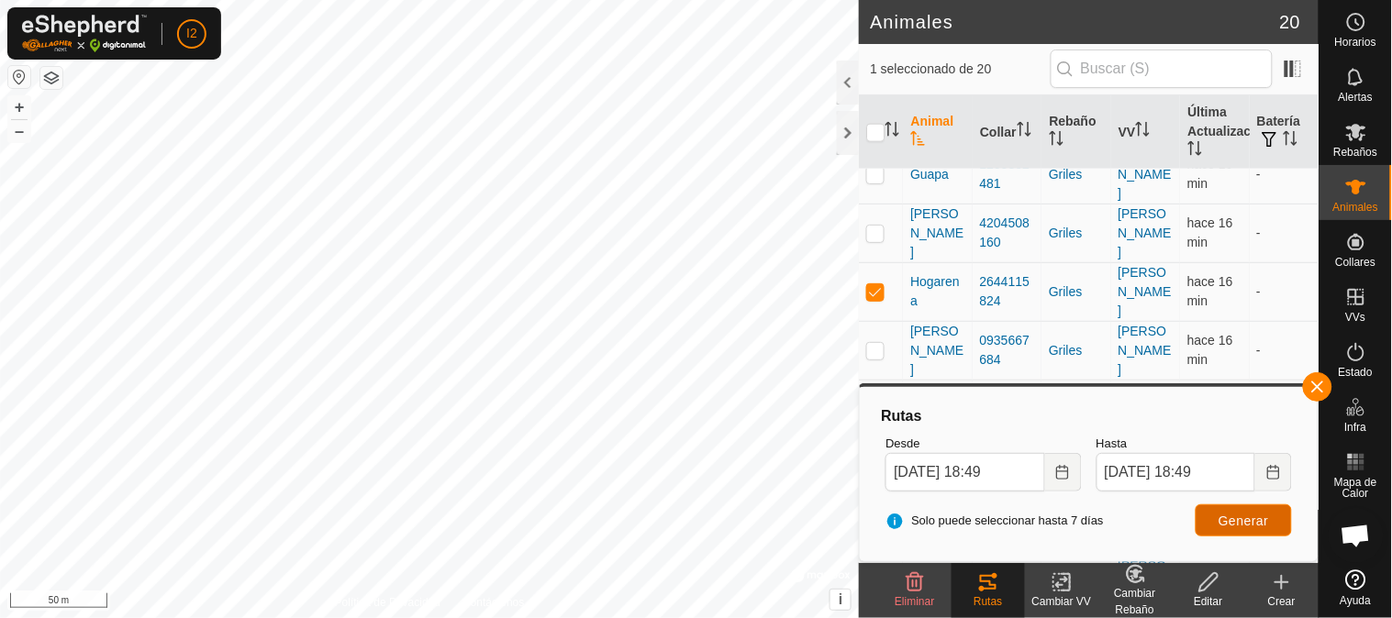
click at [1244, 524] on span "Generar" at bounding box center [1244, 521] width 50 height 15
click at [873, 353] on p-checkbox at bounding box center [875, 350] width 18 height 15
checkbox input "true"
click at [878, 289] on p-checkbox at bounding box center [875, 291] width 18 height 15
checkbox input "false"
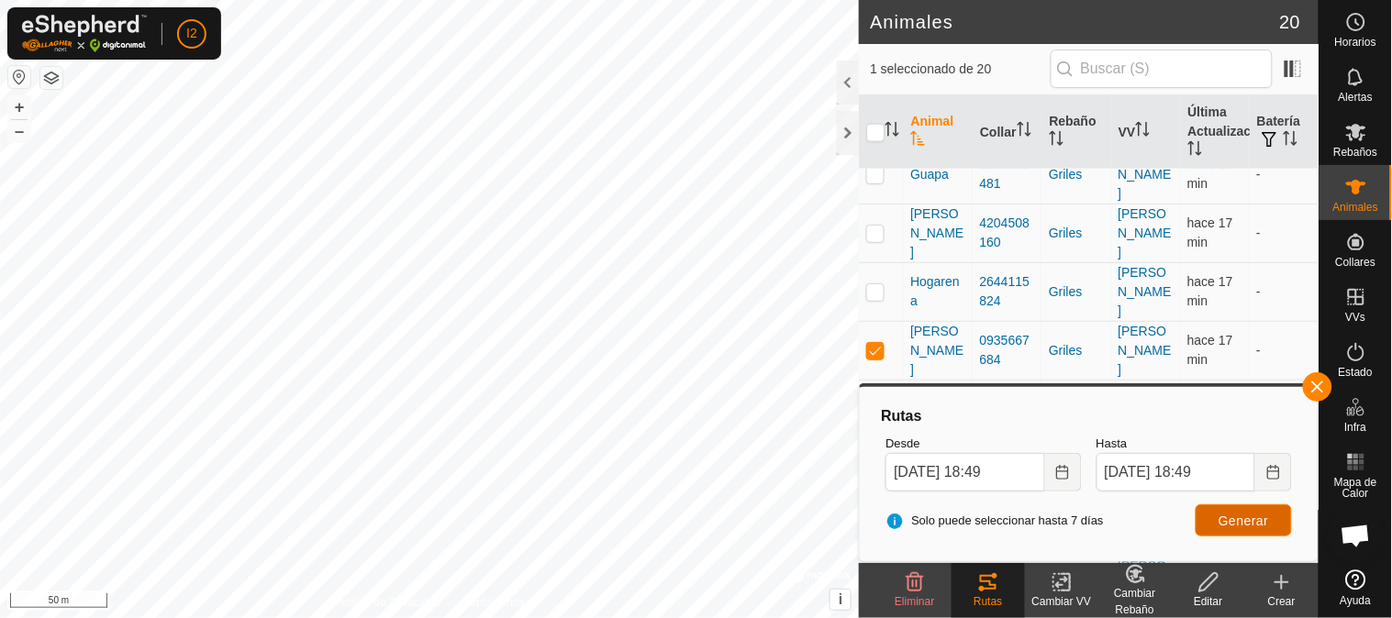
click at [1223, 520] on span "Generar" at bounding box center [1244, 521] width 50 height 15
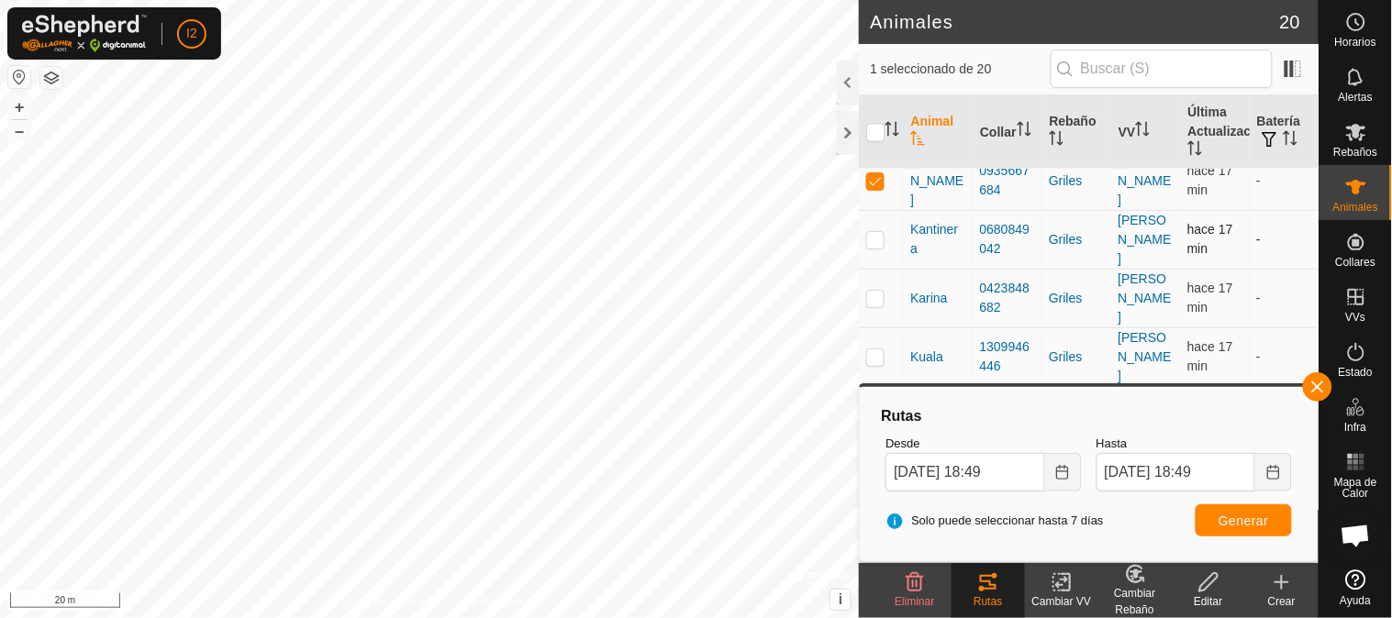
click at [875, 239] on p-checkbox at bounding box center [875, 239] width 18 height 15
checkbox input "true"
click at [884, 175] on p-checkbox at bounding box center [875, 180] width 18 height 15
checkbox input "false"
click at [1246, 521] on span "Generar" at bounding box center [1244, 521] width 50 height 15
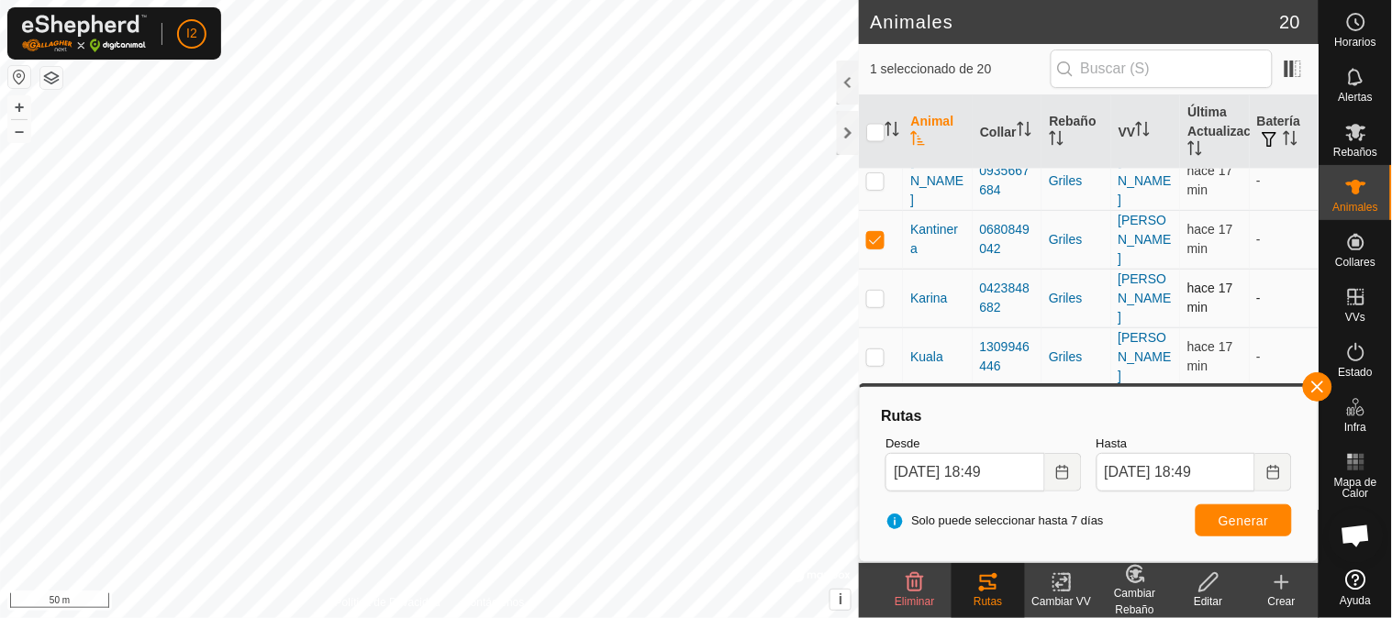
click at [876, 296] on p-checkbox at bounding box center [875, 298] width 18 height 15
checkbox input "true"
click at [872, 233] on p-checkbox at bounding box center [875, 239] width 18 height 15
checkbox input "false"
click at [1259, 518] on span "Generar" at bounding box center [1244, 521] width 50 height 15
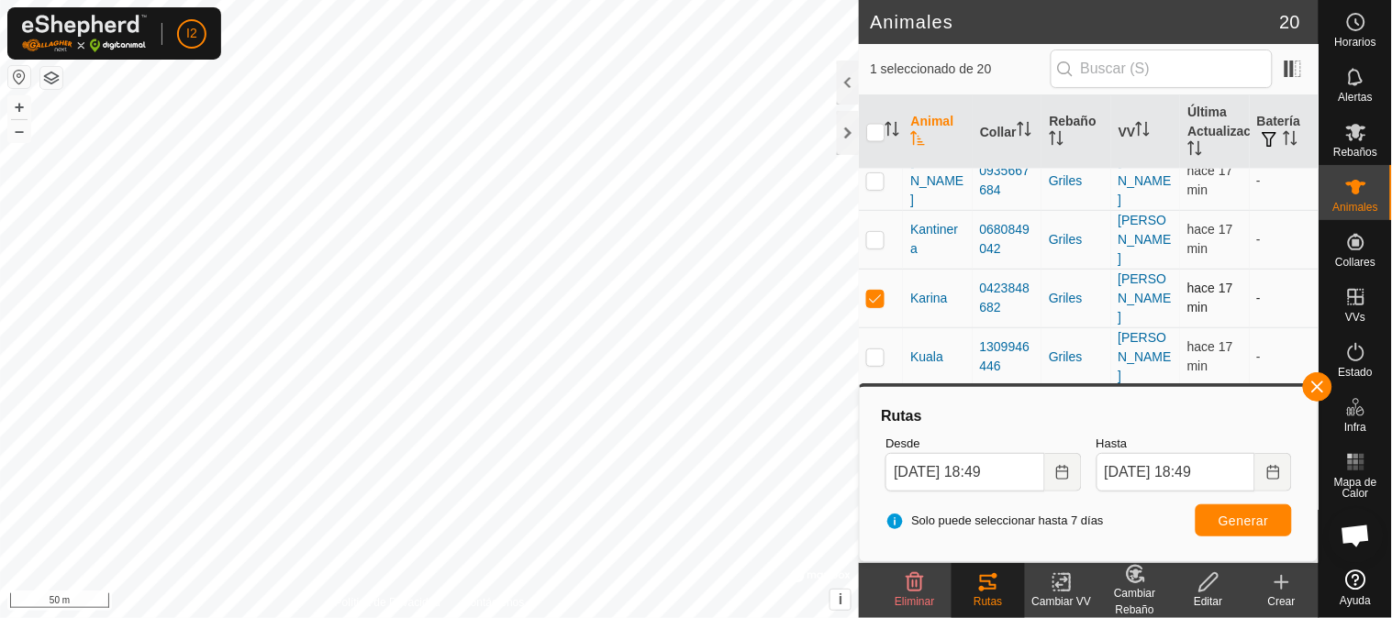
click at [872, 296] on p-checkbox at bounding box center [875, 298] width 18 height 15
checkbox input "false"
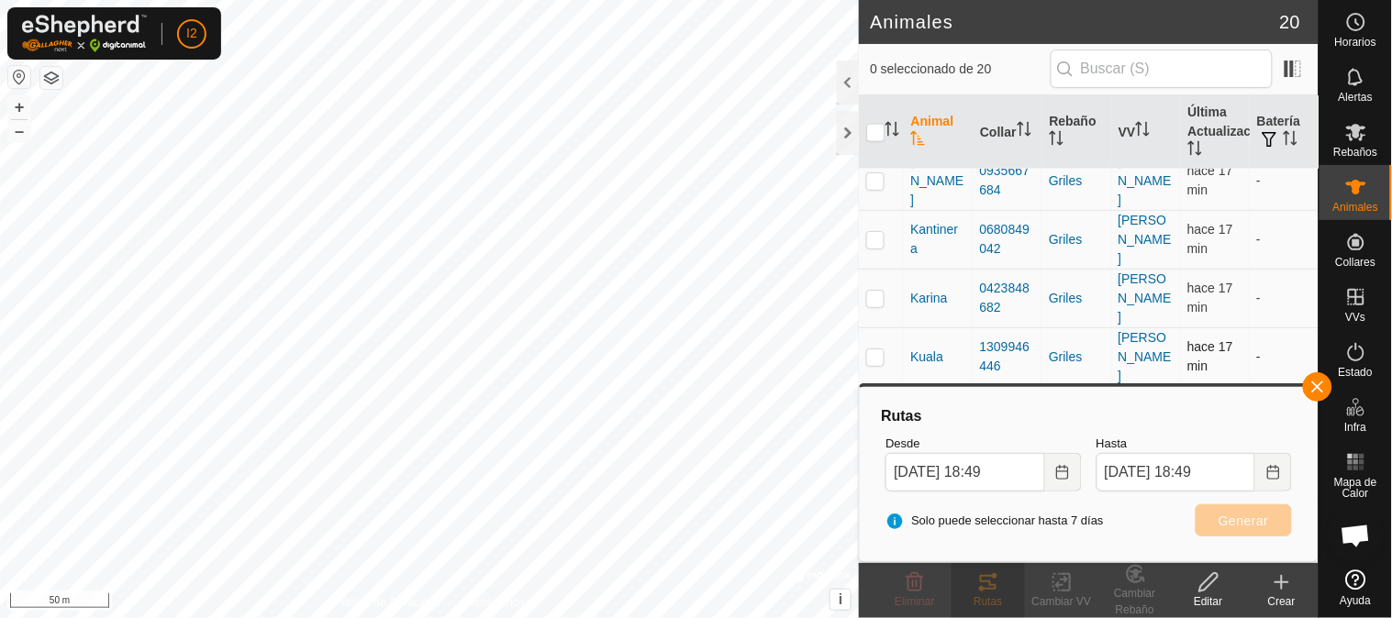
click at [877, 356] on p-checkbox at bounding box center [875, 357] width 18 height 15
checkbox input "true"
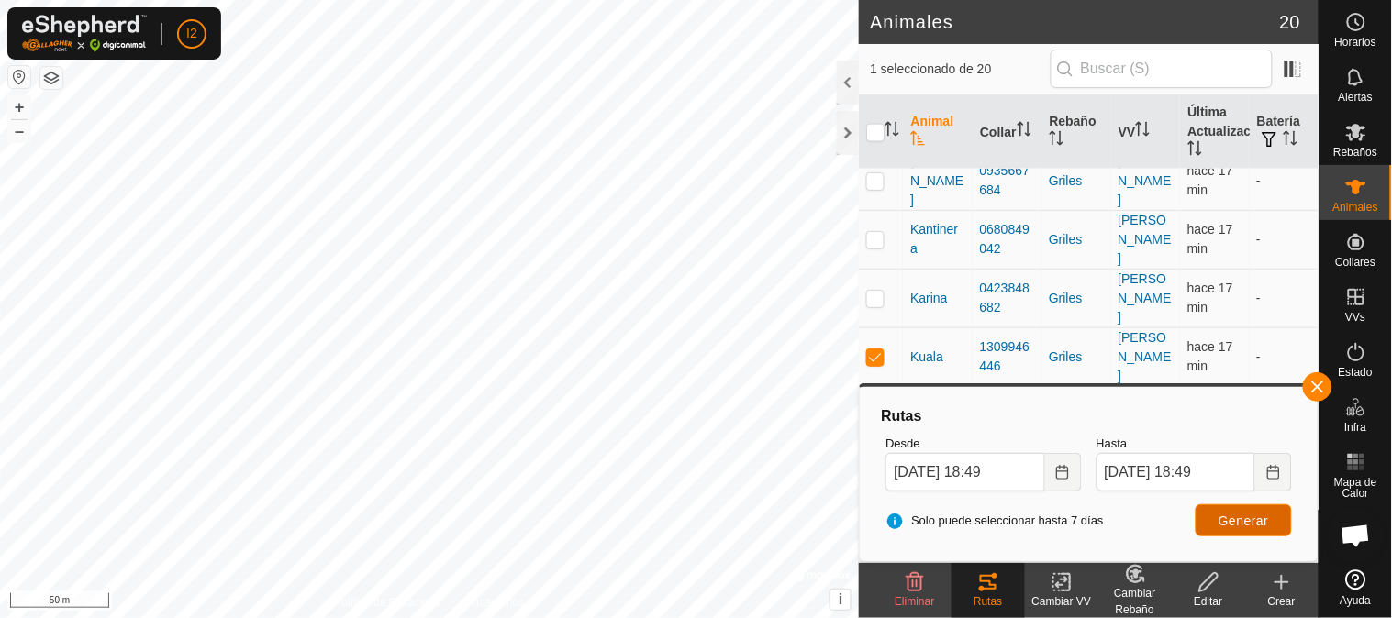
click at [1236, 524] on span "Generar" at bounding box center [1244, 521] width 50 height 15
click at [1317, 385] on button "button" at bounding box center [1317, 387] width 29 height 29
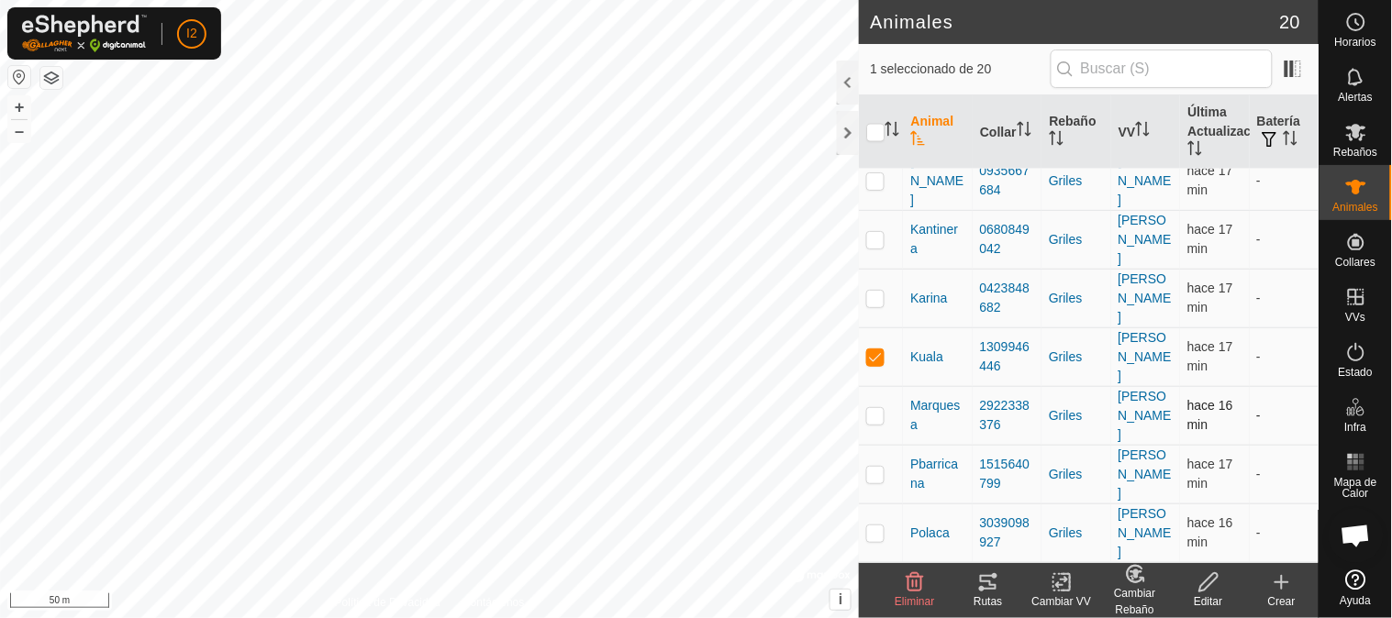
click at [877, 415] on p-checkbox at bounding box center [875, 415] width 18 height 15
checkbox input "true"
click at [875, 351] on p-checkbox at bounding box center [875, 357] width 18 height 15
checkbox input "false"
click at [878, 474] on p-checkbox at bounding box center [875, 474] width 18 height 15
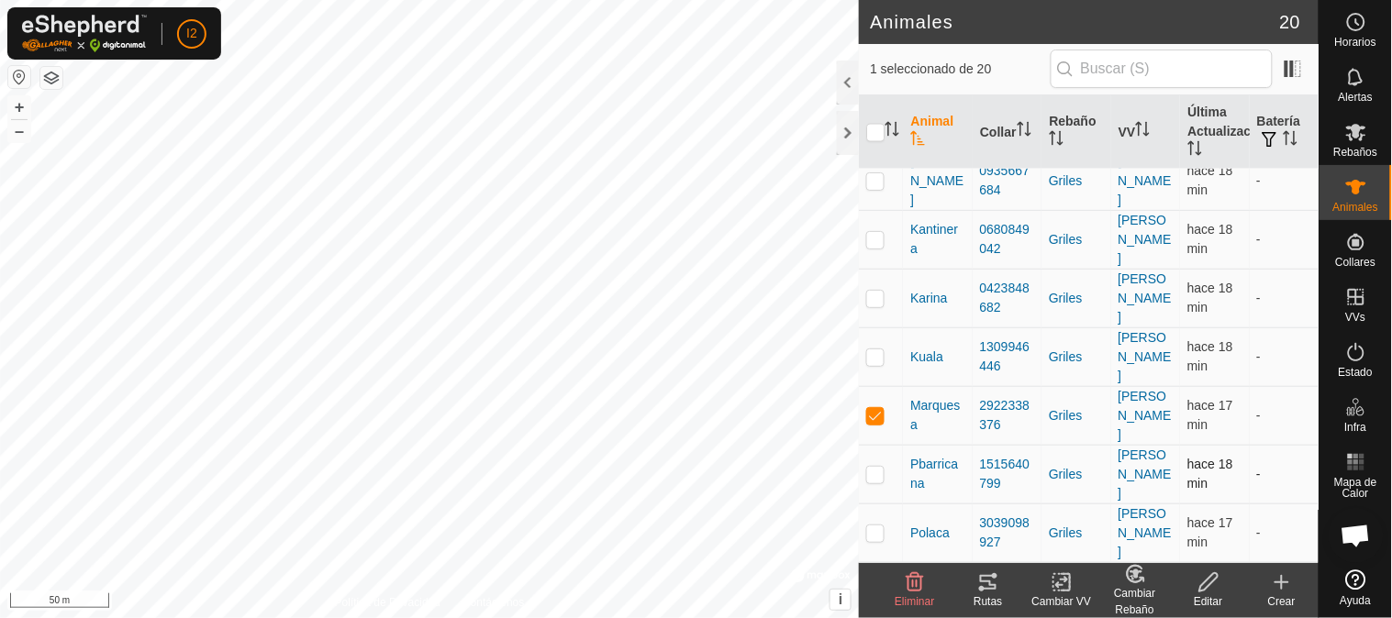
checkbox input "true"
click at [875, 539] on p-checkbox at bounding box center [875, 533] width 18 height 15
checkbox input "true"
click at [984, 588] on icon at bounding box center [982, 589] width 6 height 6
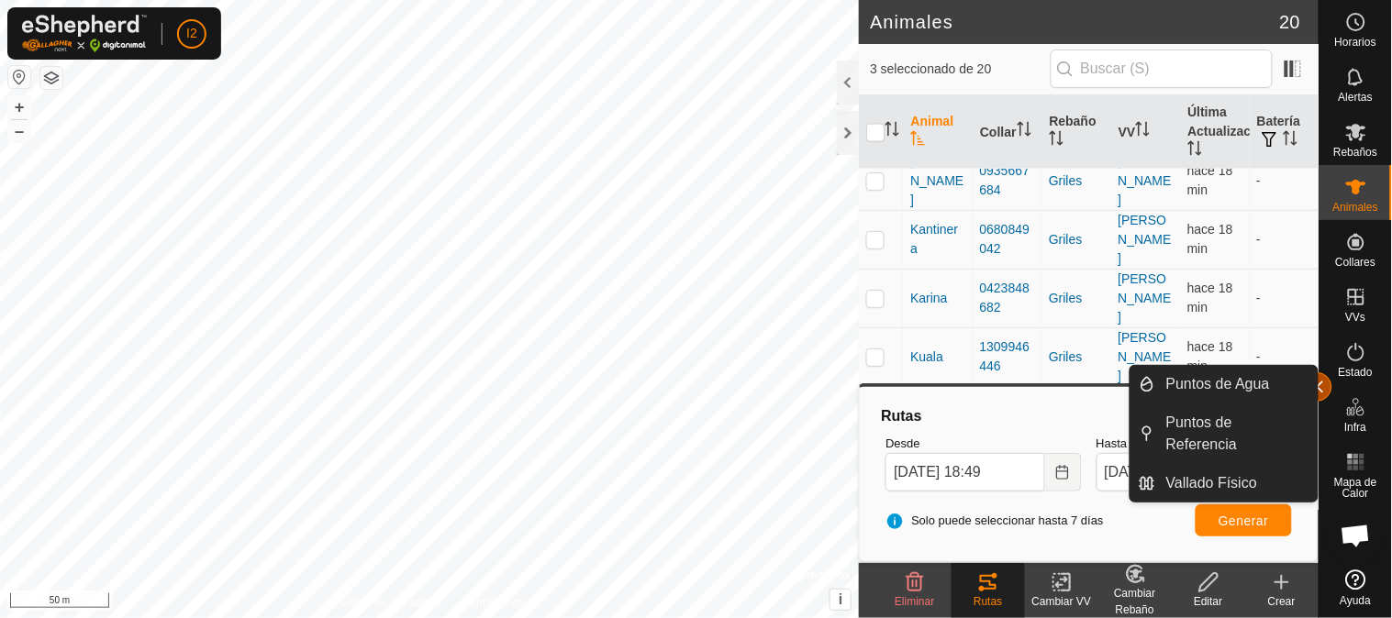
click at [1321, 386] on button "button" at bounding box center [1317, 387] width 29 height 29
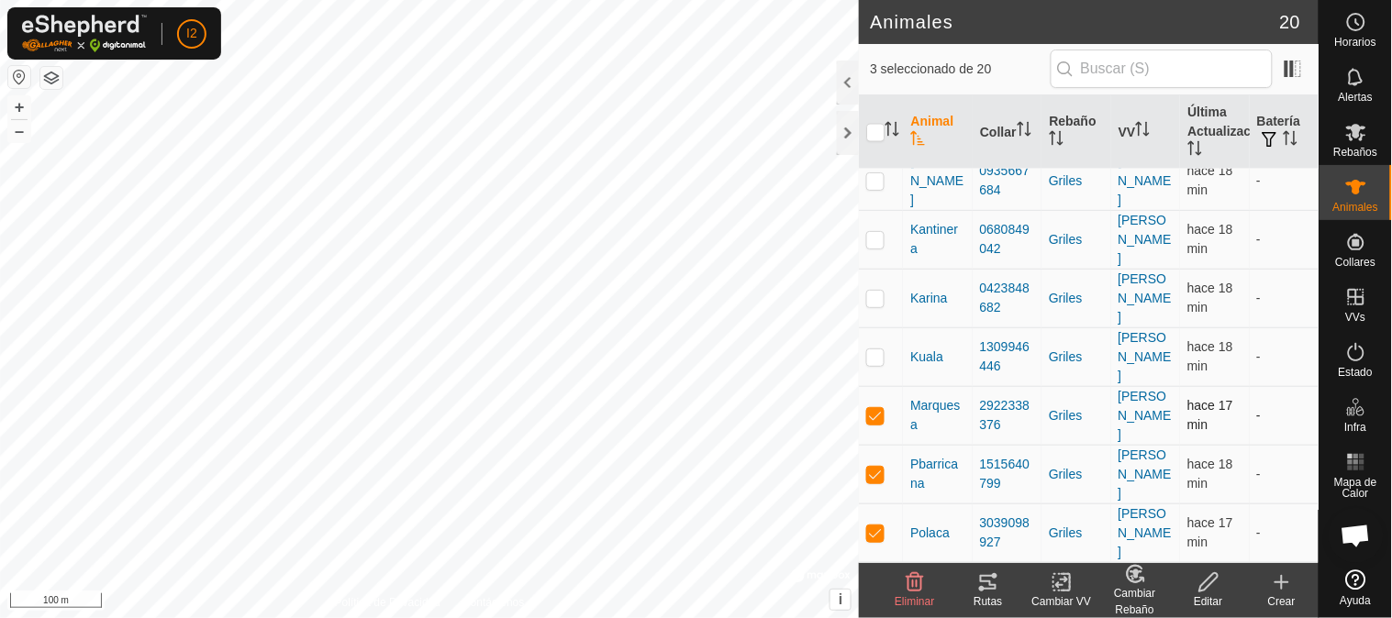
click at [870, 418] on p-checkbox at bounding box center [875, 415] width 18 height 15
checkbox input "false"
click at [866, 473] on p-checkbox at bounding box center [875, 474] width 18 height 15
checkbox input "false"
click at [879, 529] on p-checkbox at bounding box center [875, 533] width 18 height 15
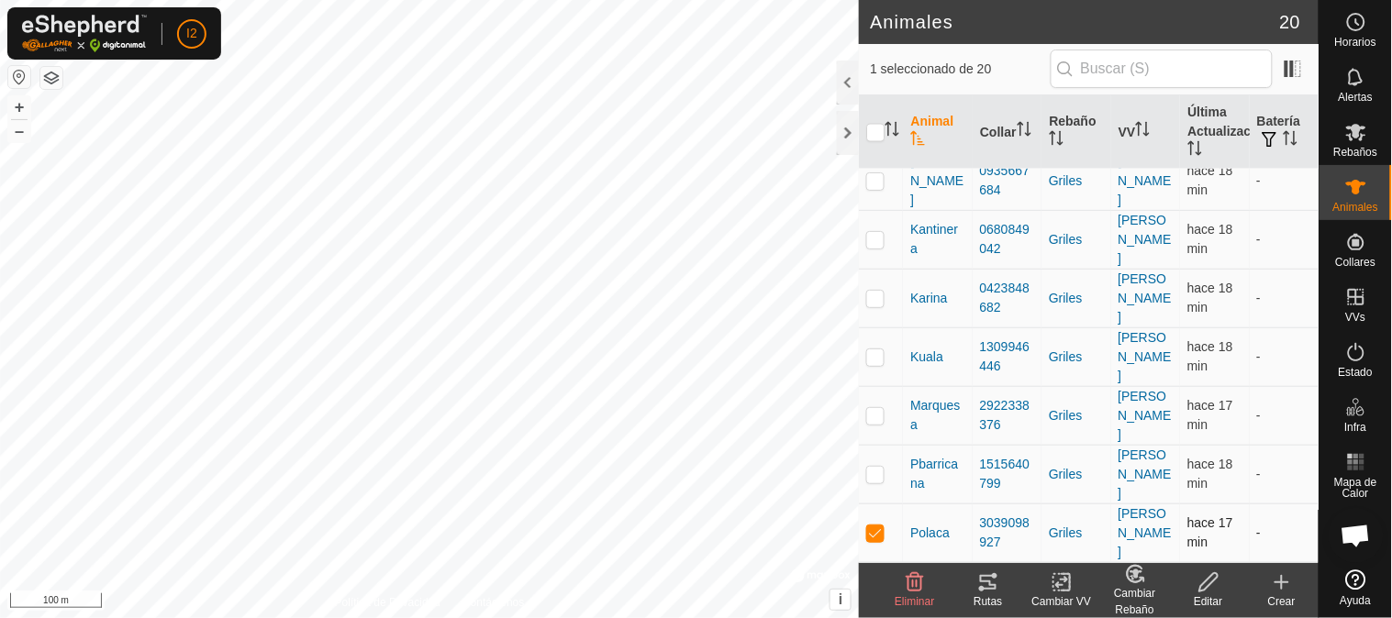
checkbox input "false"
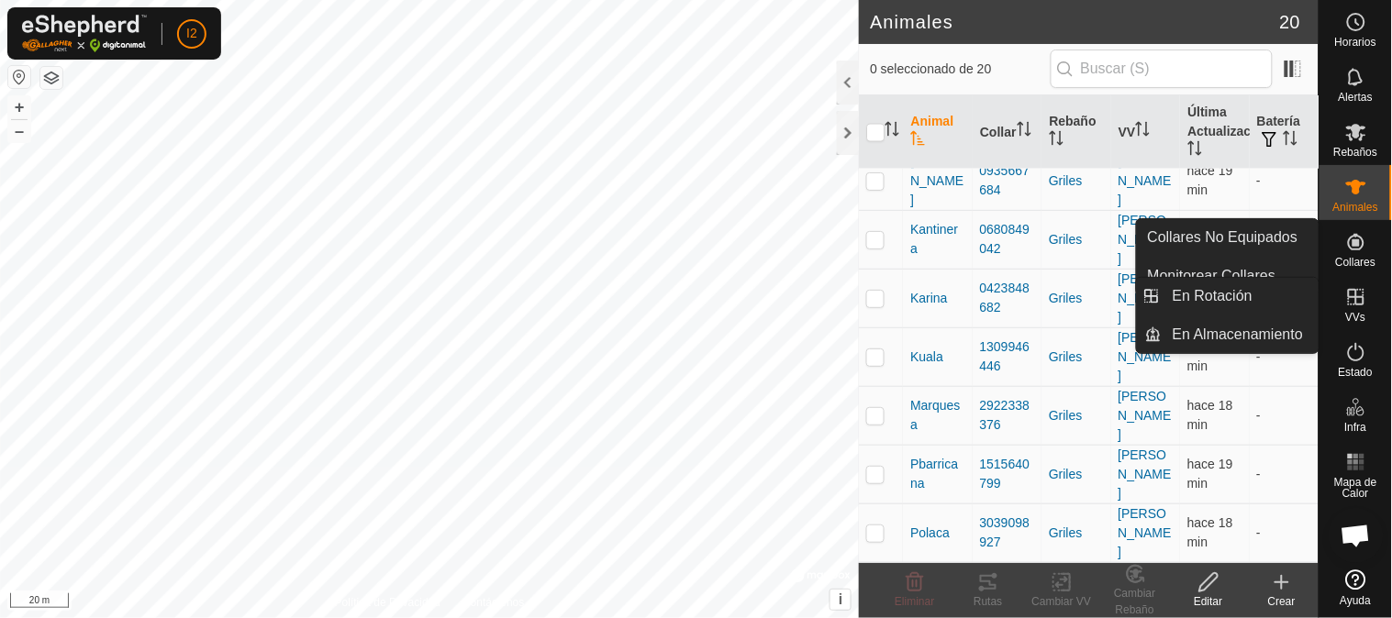
click at [1365, 307] on icon at bounding box center [1356, 297] width 22 height 22
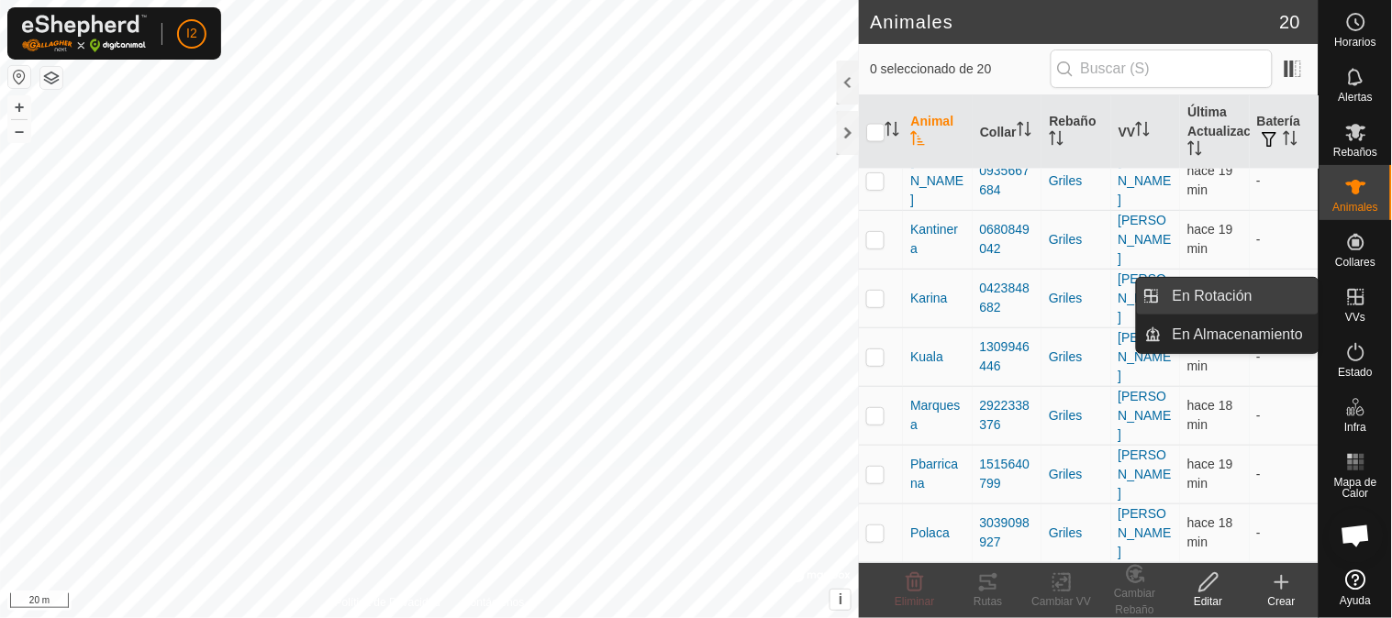
click at [1209, 298] on link "En Rotación" at bounding box center [1240, 296] width 157 height 37
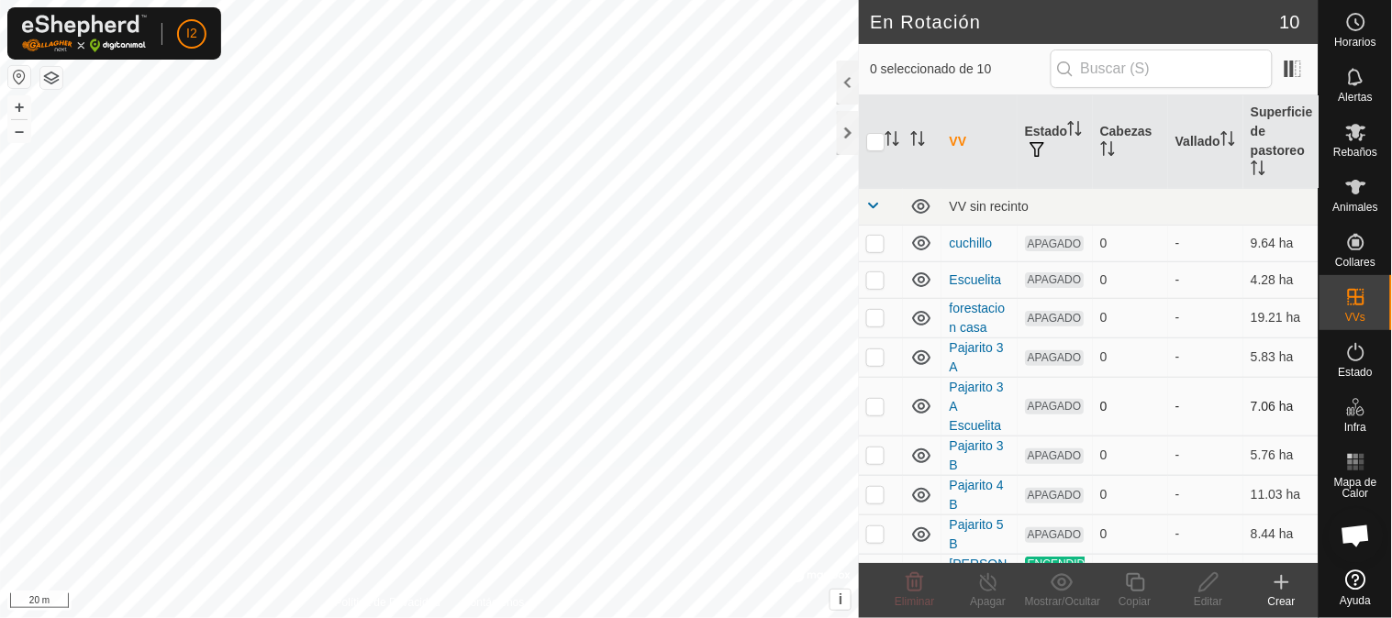
click at [877, 413] on p-checkbox at bounding box center [875, 406] width 18 height 15
checkbox input "true"
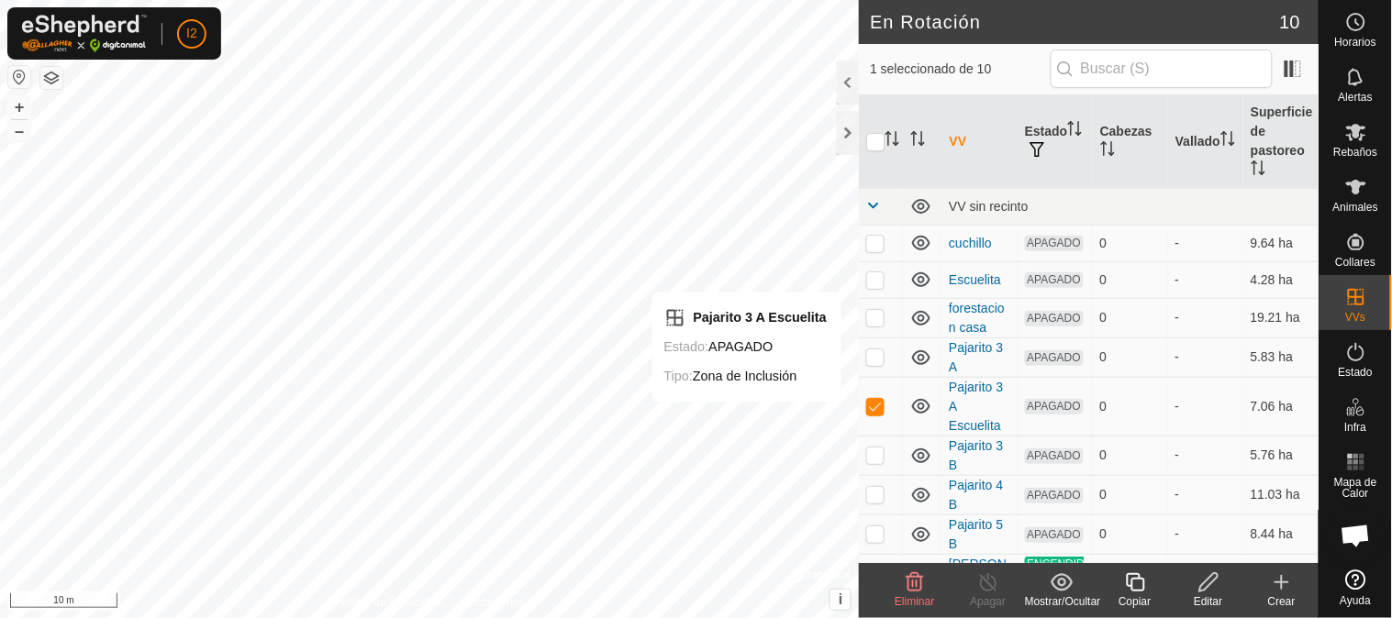
click at [1212, 581] on icon at bounding box center [1208, 583] width 23 height 22
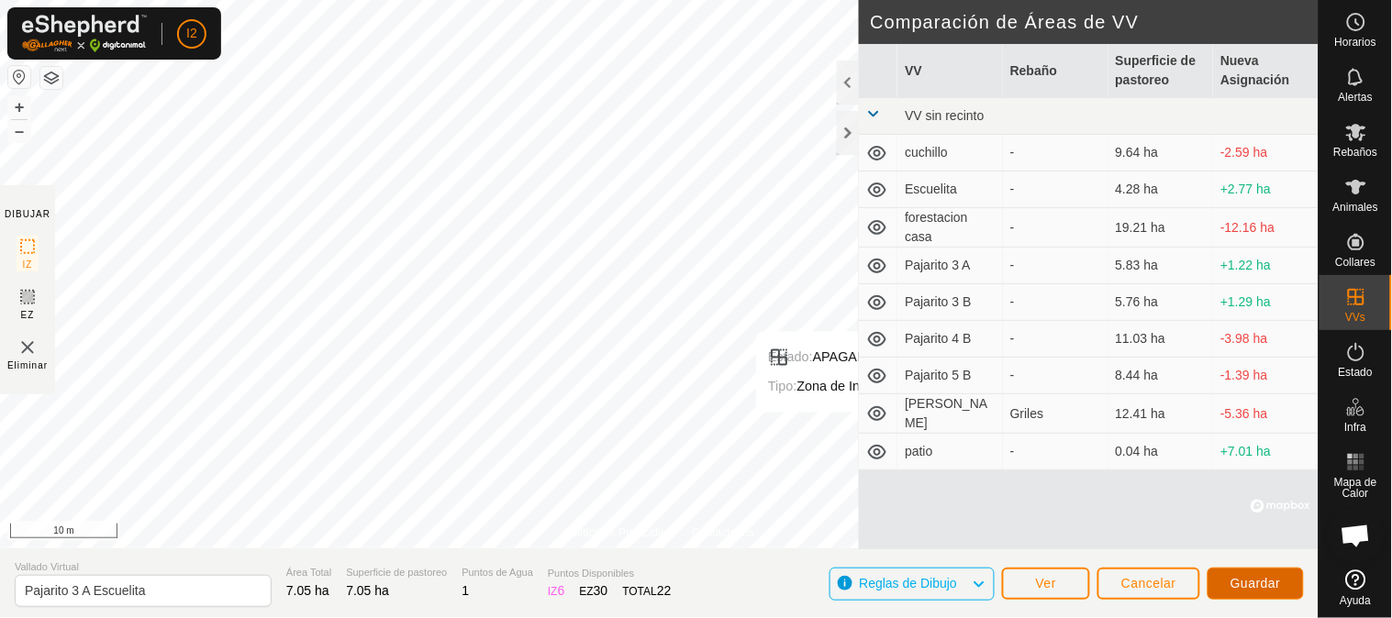
click at [1248, 578] on span "Guardar" at bounding box center [1256, 583] width 50 height 15
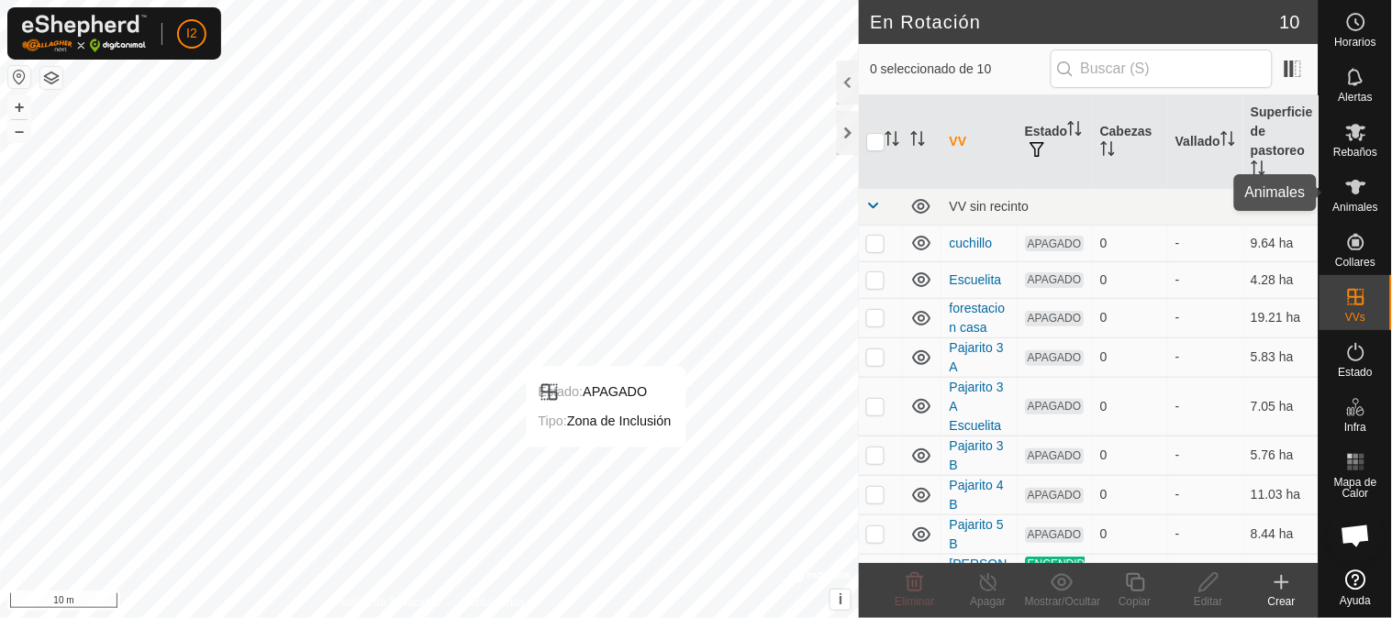
click at [1359, 186] on icon at bounding box center [1356, 187] width 20 height 15
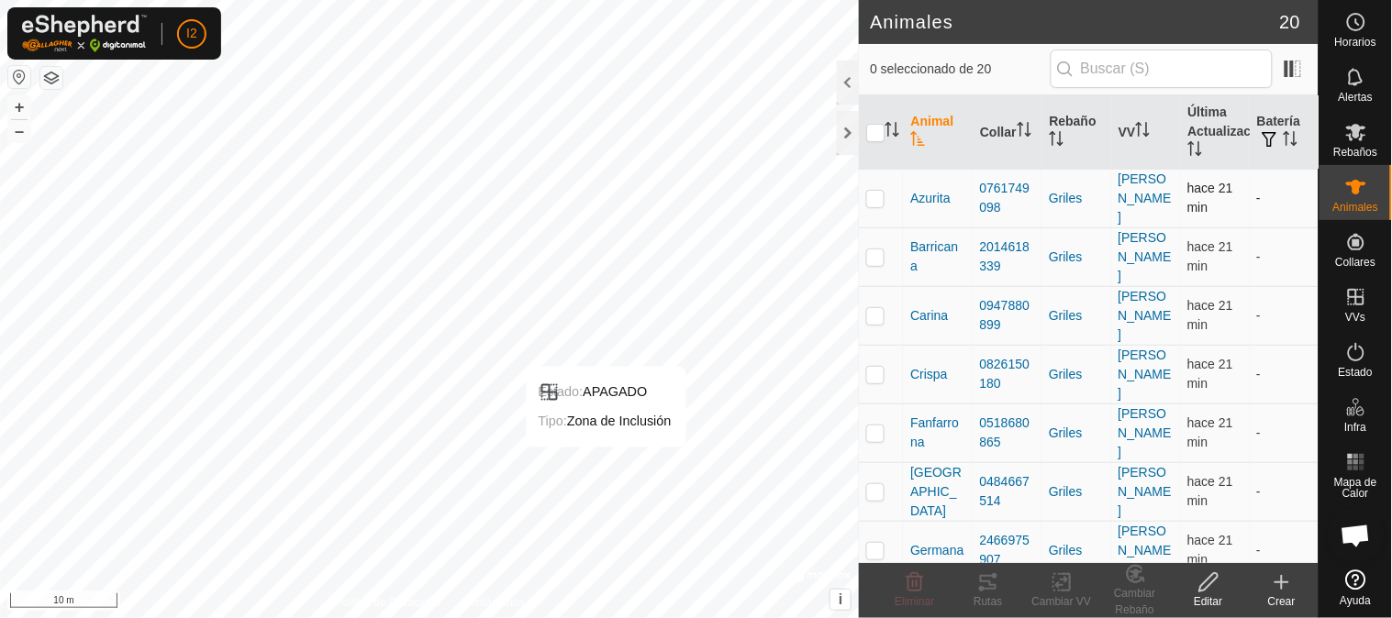
click at [876, 197] on p-checkbox at bounding box center [875, 198] width 18 height 15
checkbox input "true"
click at [994, 581] on icon at bounding box center [988, 583] width 22 height 22
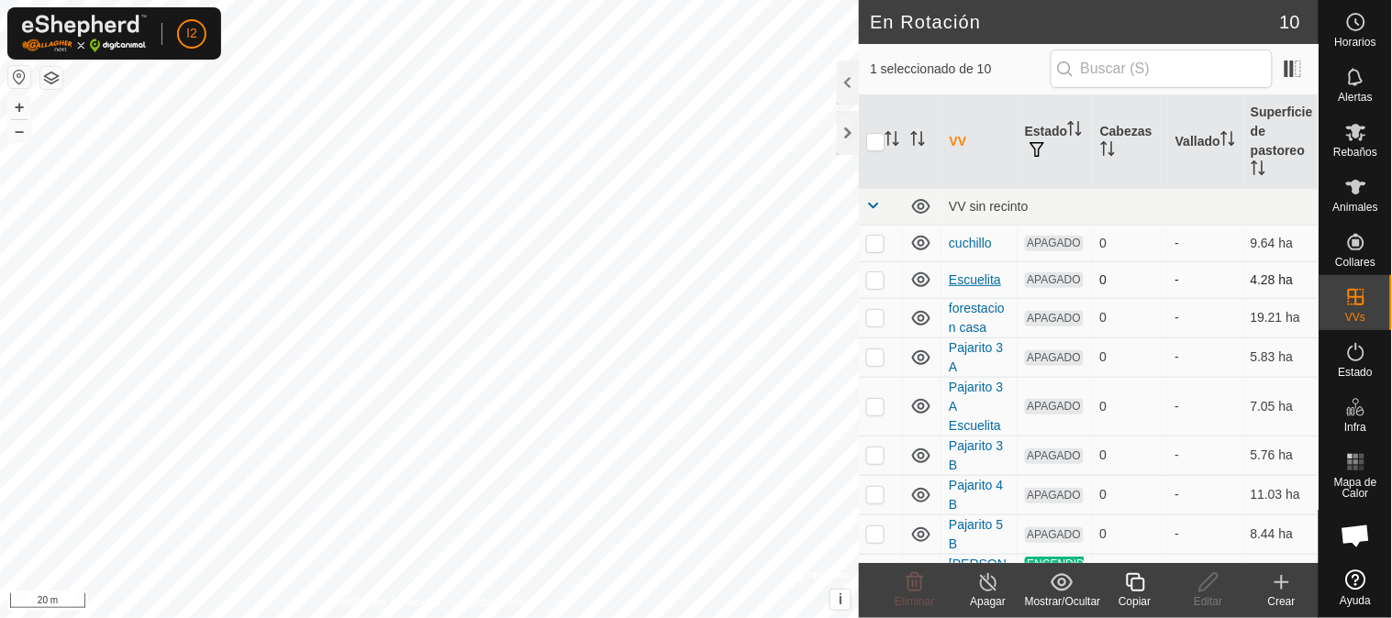
click at [968, 287] on link "Escuelita" at bounding box center [975, 280] width 52 height 15
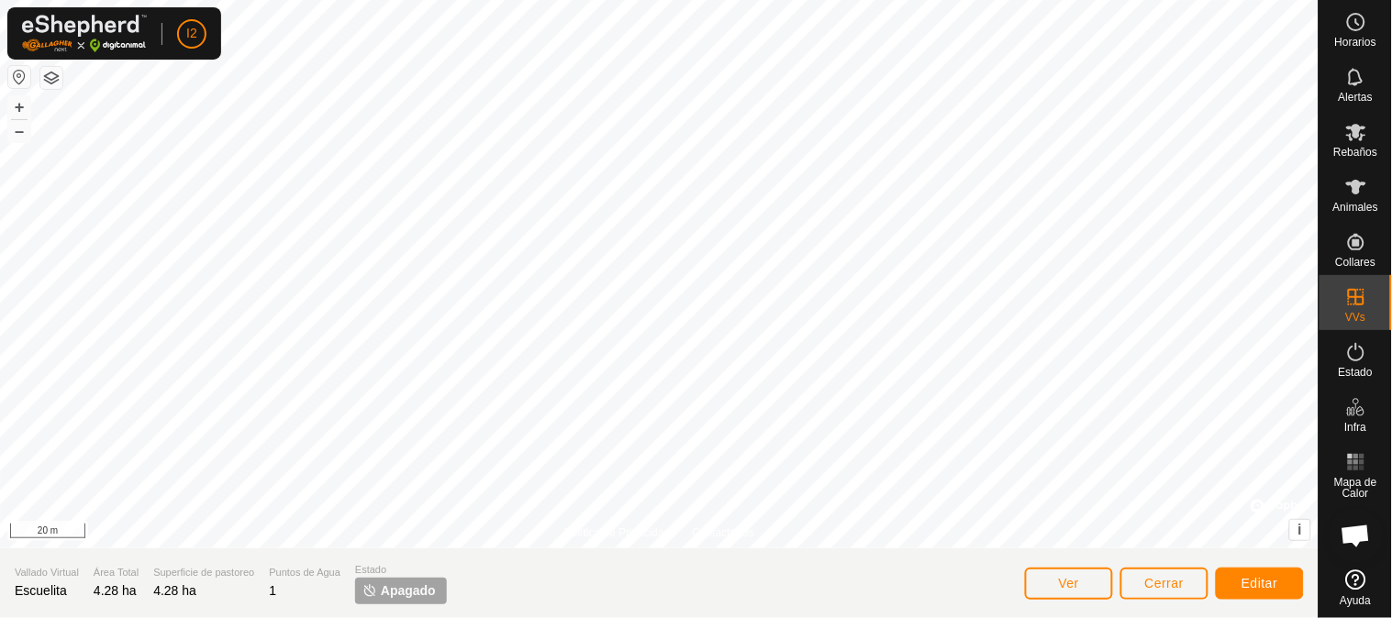
click at [485, 0] on html "I2 Horarios Alertas Rebaños Animales Collares VVs Estado Infra Mapa de Calor Ay…" at bounding box center [696, 309] width 1392 height 618
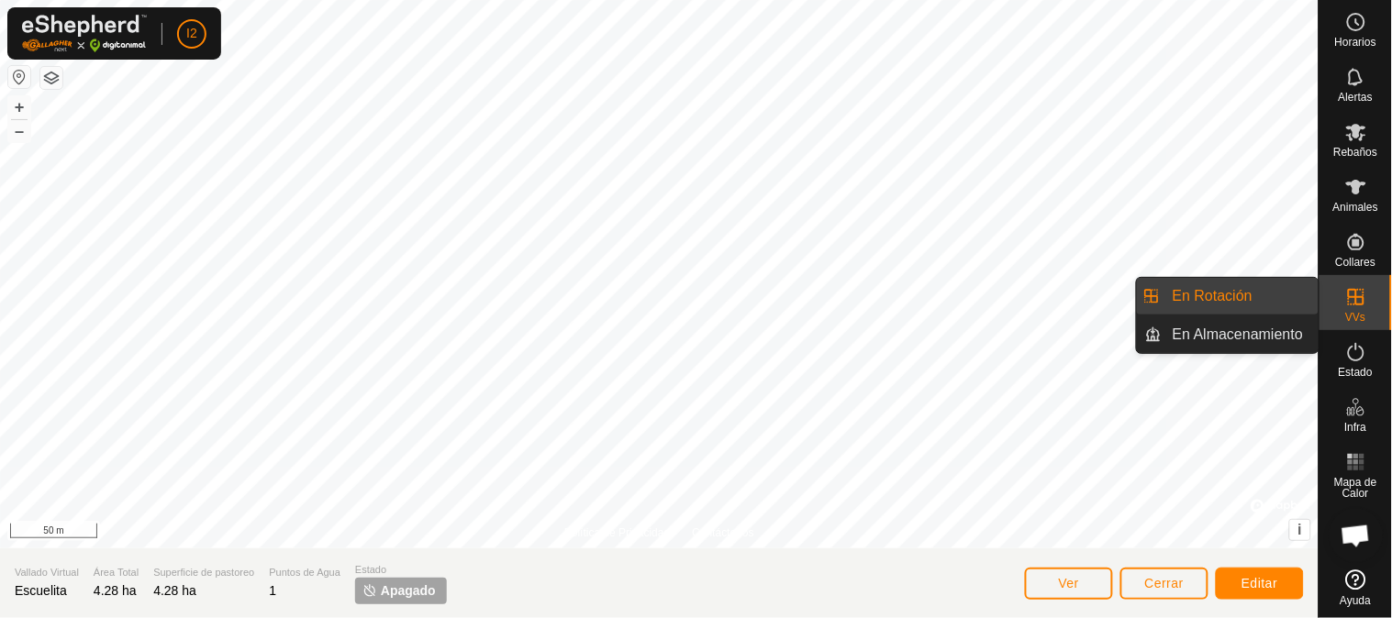
click at [1361, 301] on icon at bounding box center [1356, 297] width 22 height 22
click at [1209, 300] on link "En Rotación" at bounding box center [1240, 296] width 157 height 37
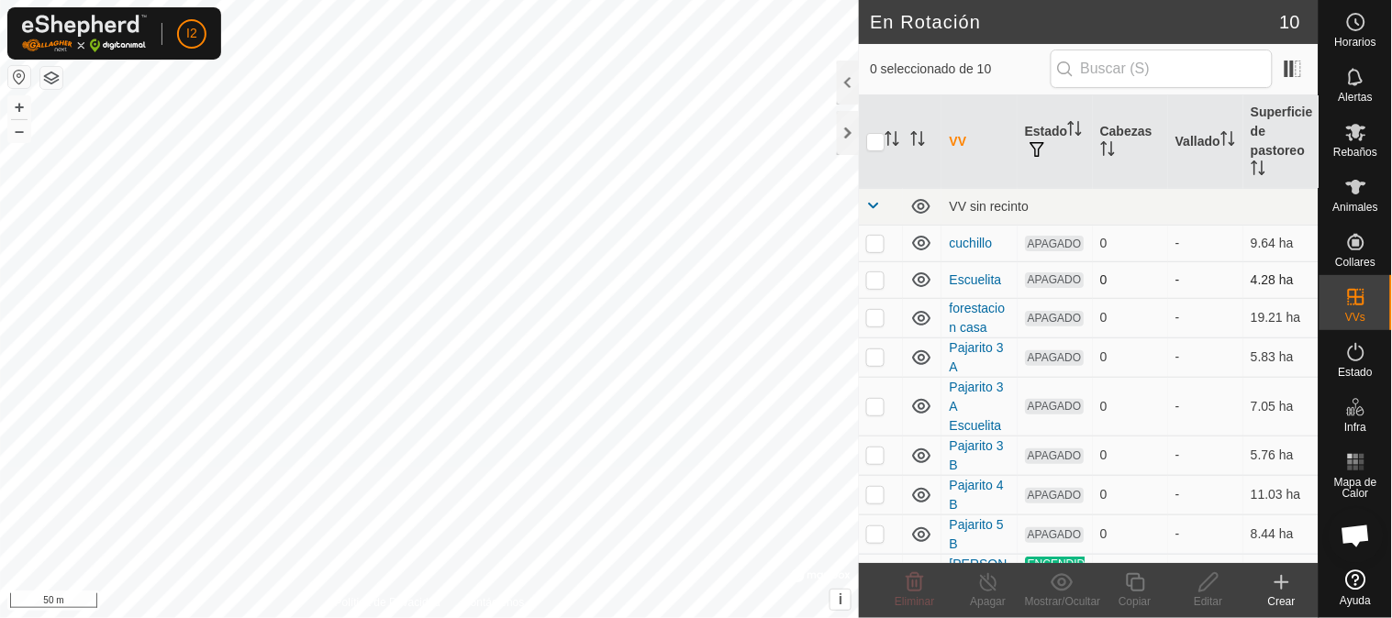
click at [879, 282] on p-checkbox at bounding box center [875, 280] width 18 height 15
checkbox input "true"
click at [875, 331] on td at bounding box center [881, 317] width 44 height 39
checkbox input "true"
click at [874, 249] on p-checkbox at bounding box center [875, 243] width 18 height 15
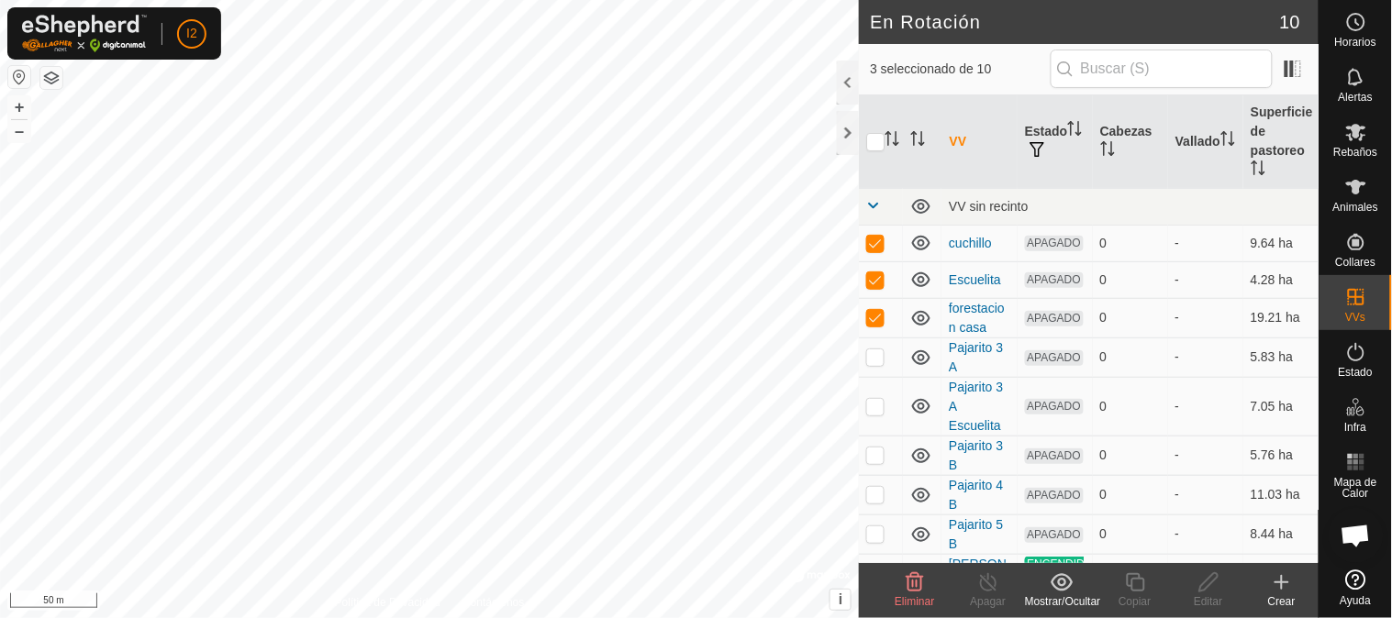
click at [904, 588] on icon at bounding box center [915, 583] width 22 height 22
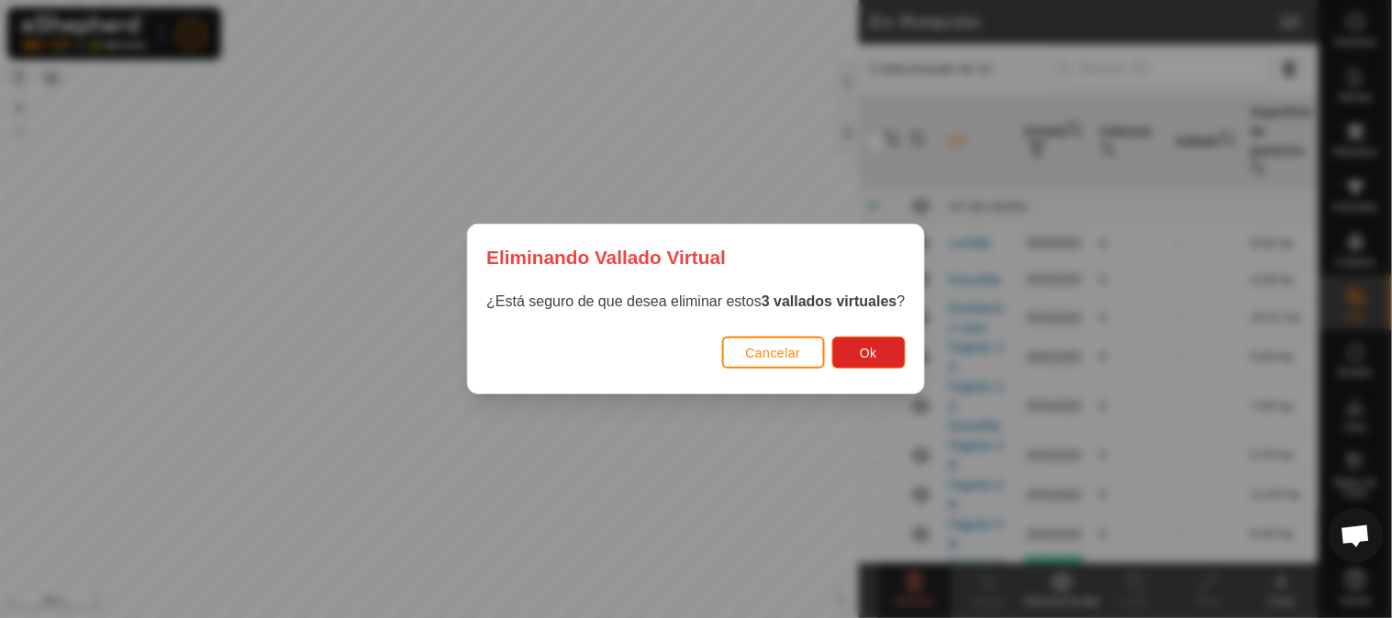
click at [795, 299] on strong "3 vallados virtuales" at bounding box center [830, 302] width 136 height 16
click at [775, 351] on span "Cancelar" at bounding box center [773, 353] width 55 height 15
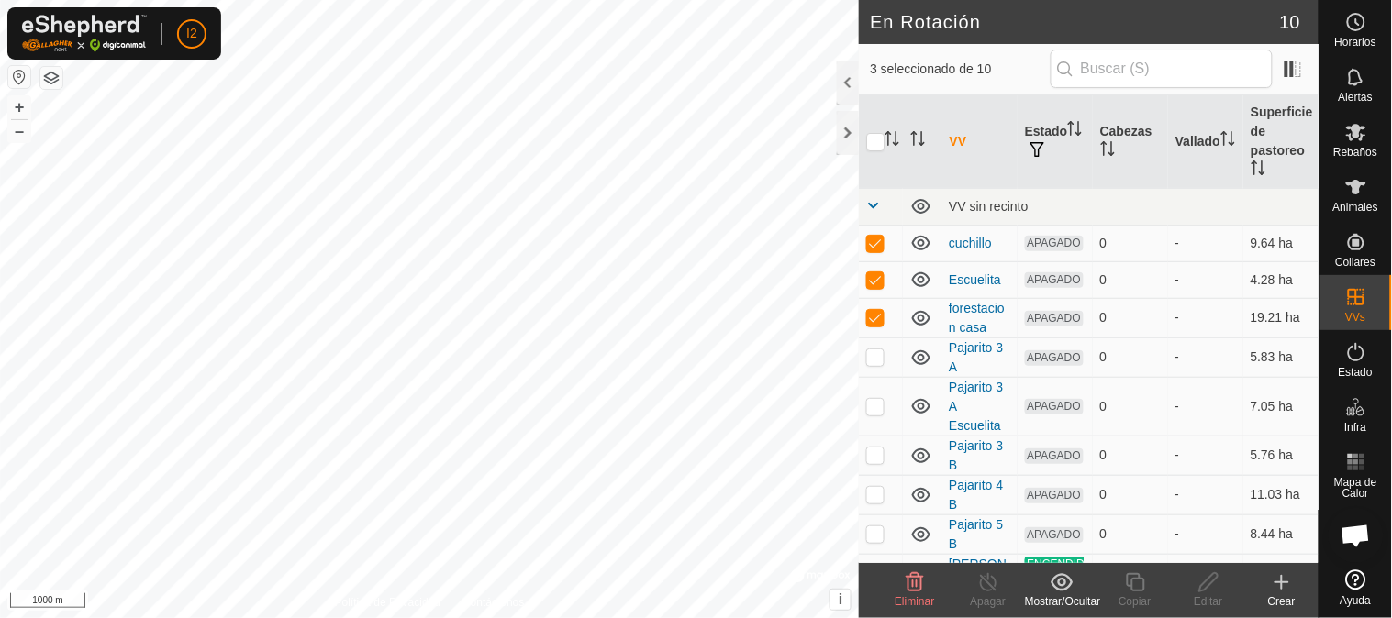
click at [914, 585] on icon at bounding box center [915, 583] width 17 height 18
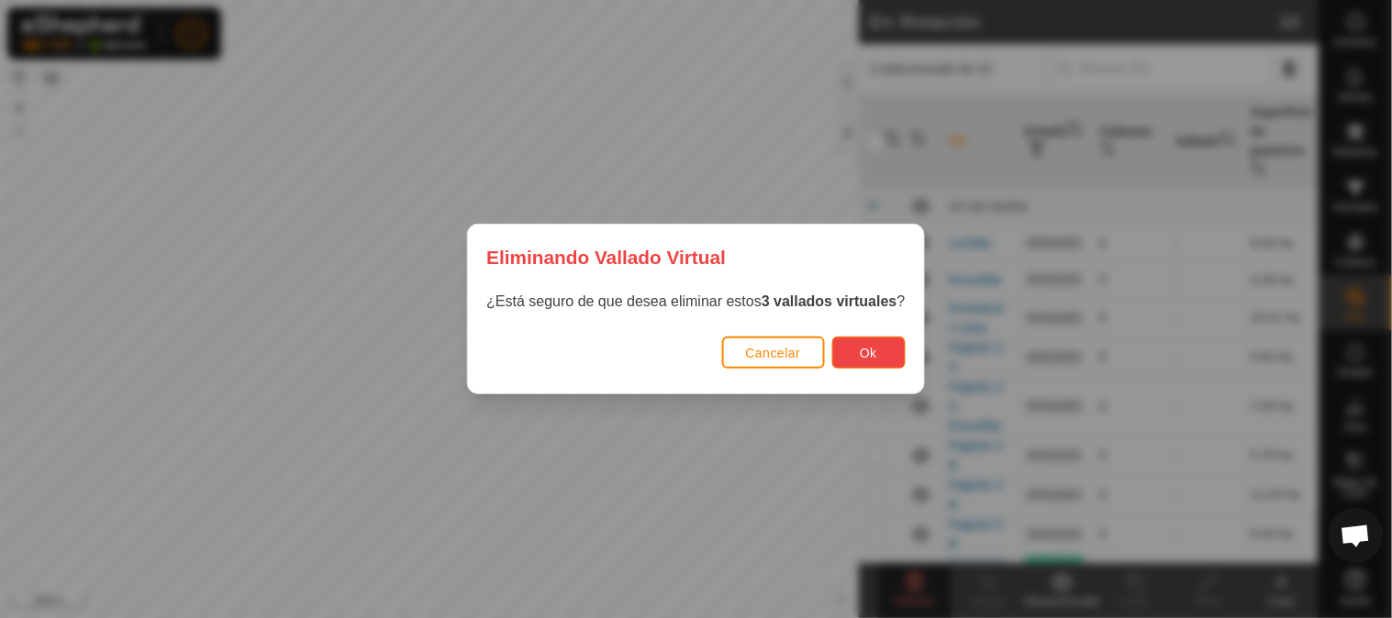
click at [873, 347] on span "Ok" at bounding box center [868, 353] width 17 height 15
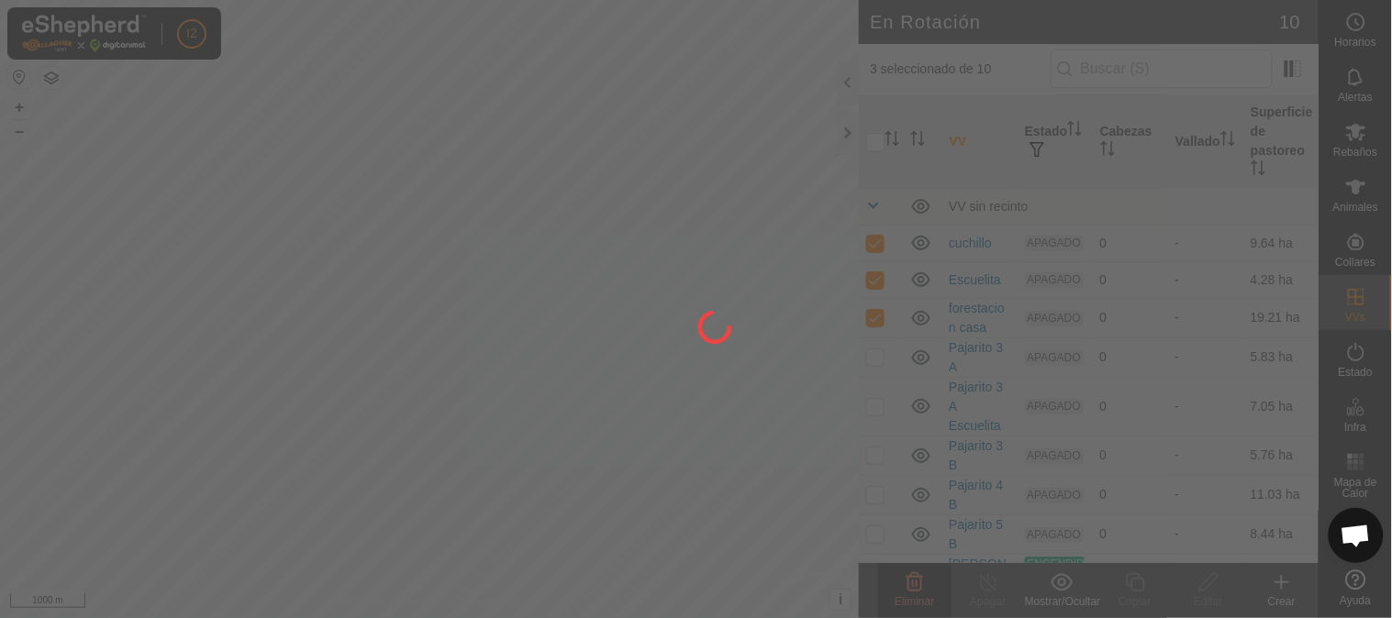
checkbox input "false"
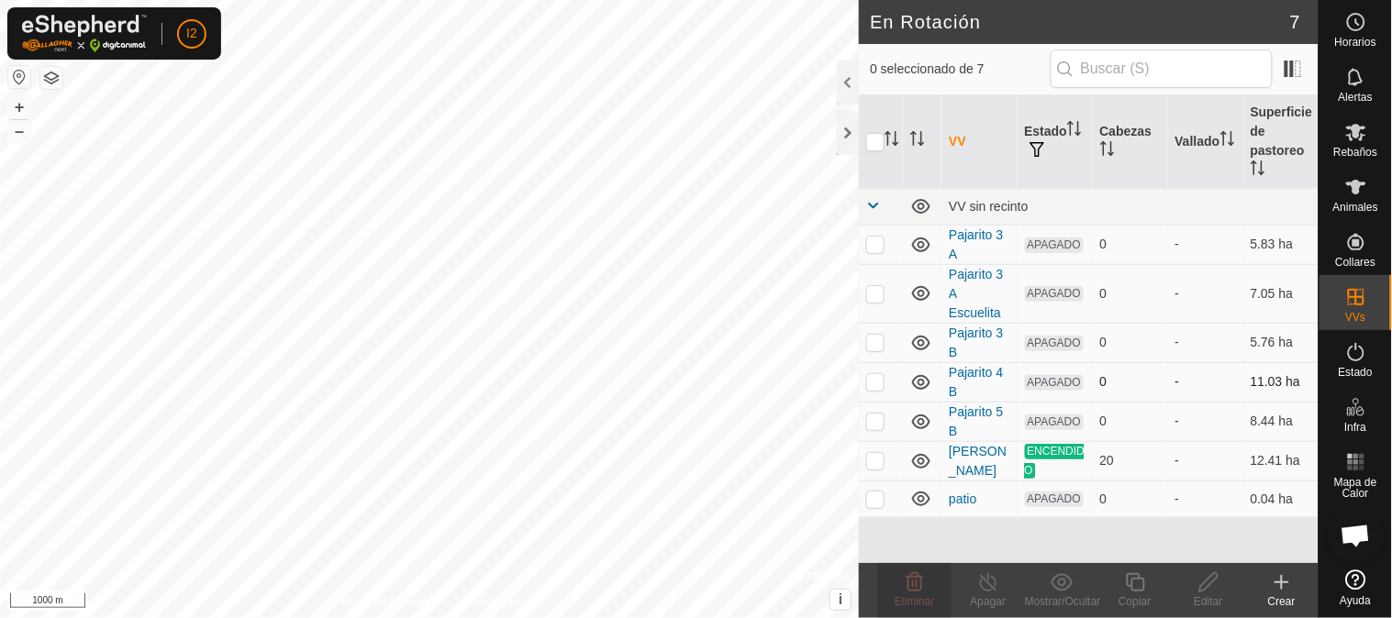
click at [922, 395] on div "En Rotación 7 0 seleccionado de 7 VV Estado Cabezas Vallado Superficie de pasto…" at bounding box center [659, 309] width 1319 height 618
